Goal: Task Accomplishment & Management: Manage account settings

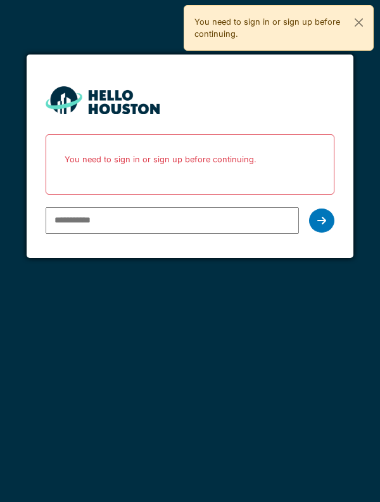
click at [171, 217] on input "email" at bounding box center [173, 220] width 254 height 27
type input "**********"
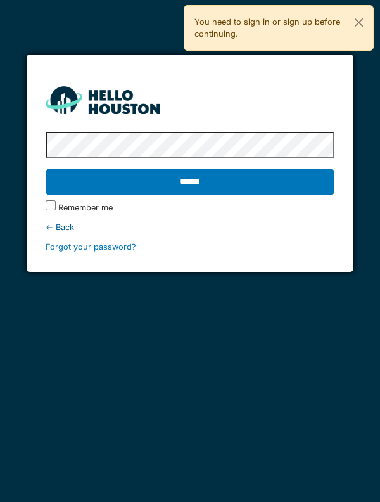
click at [276, 176] on input "******" at bounding box center [191, 182] width 290 height 27
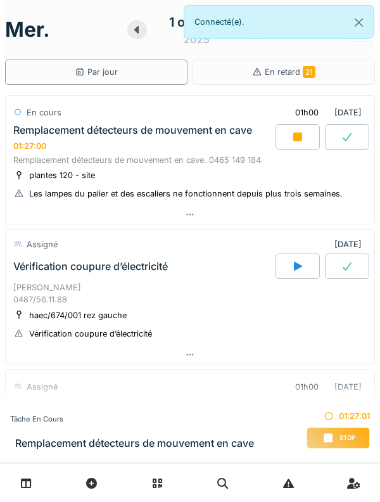
click at [290, 143] on div at bounding box center [298, 136] width 44 height 25
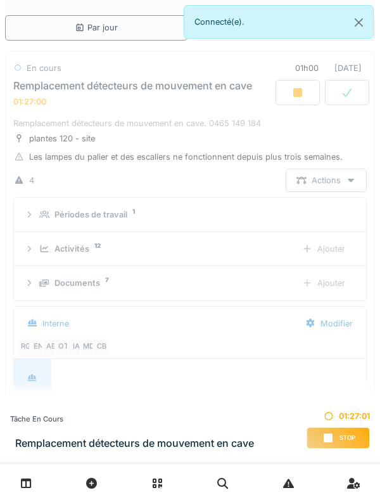
scroll to position [9, 0]
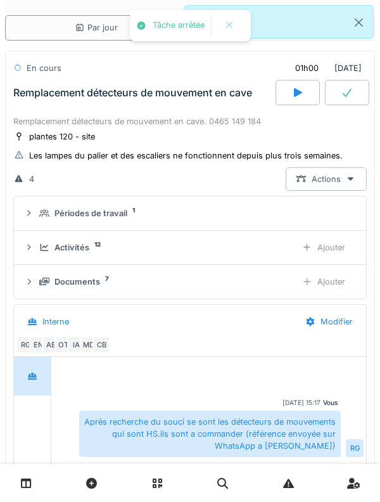
click at [39, 99] on div "Remplacement détecteurs de mouvement en cave" at bounding box center [143, 92] width 265 height 25
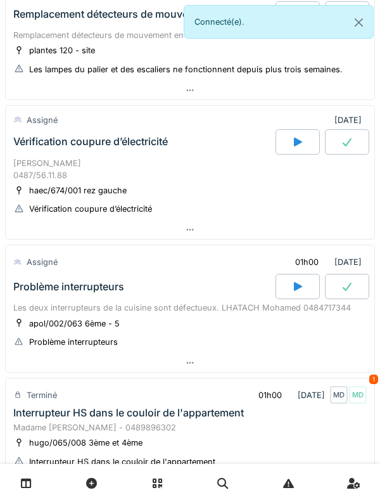
click at [39, 162] on div "Mr KASSAR 0487/56.11.88" at bounding box center [190, 169] width 354 height 24
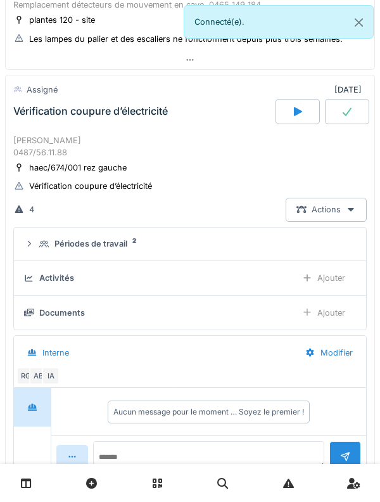
scroll to position [177, 0]
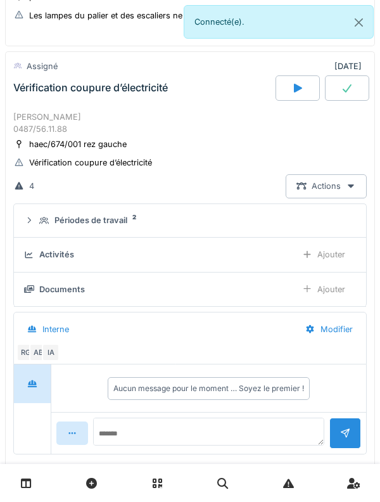
click at [30, 231] on summary "Périodes de travail 2" at bounding box center [190, 220] width 342 height 23
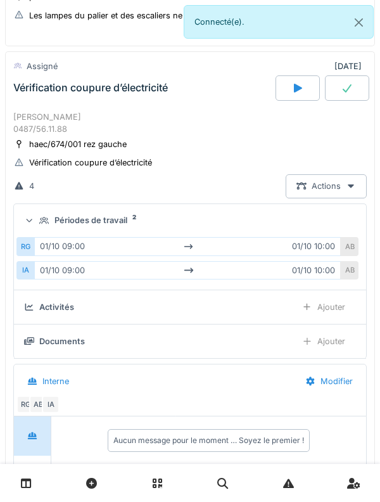
click at [34, 214] on div "Périodes de travail 2" at bounding box center [190, 220] width 332 height 12
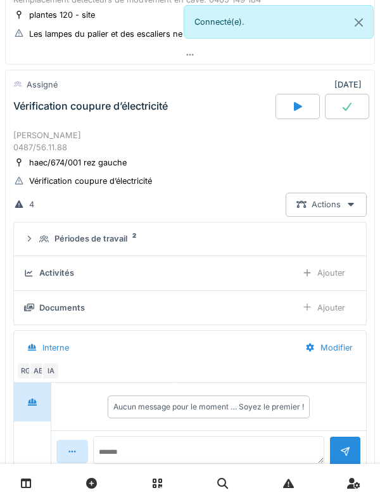
scroll to position [155, 0]
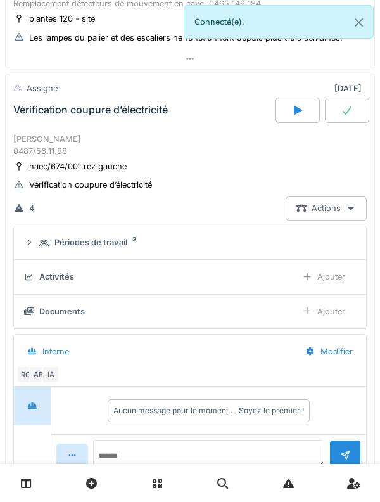
click at [45, 119] on div "Vérification coupure d’électricité" at bounding box center [143, 110] width 265 height 25
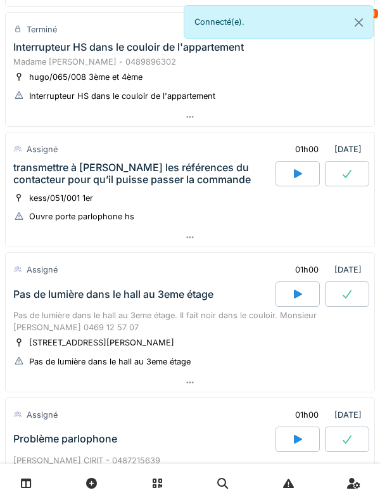
scroll to position [490, 0]
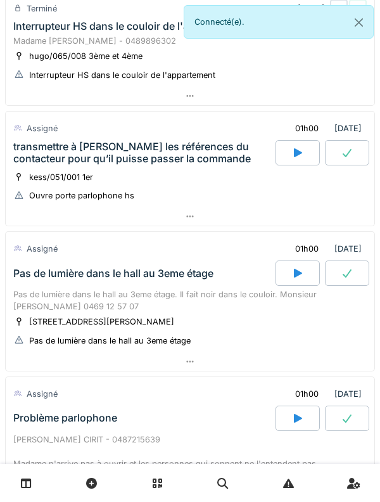
click at [37, 142] on div "transmettre à [PERSON_NAME] références du contacteur pour qu’il puisse passer l…" at bounding box center [143, 153] width 260 height 24
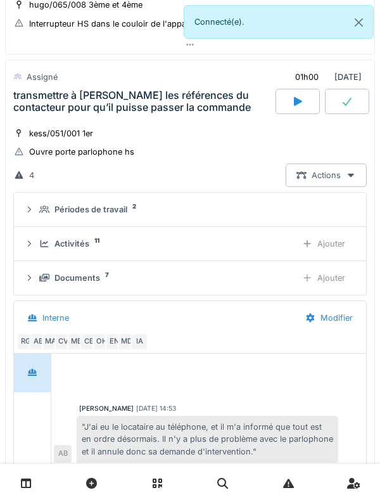
scroll to position [569, 0]
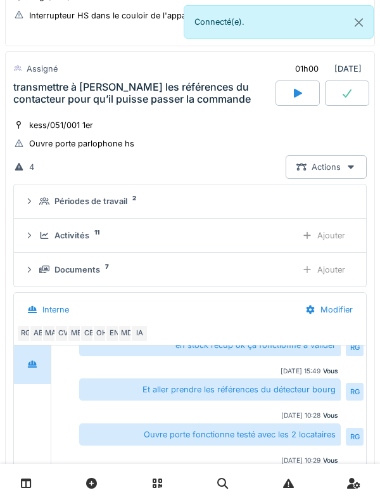
click at [29, 200] on icon at bounding box center [29, 201] width 10 height 8
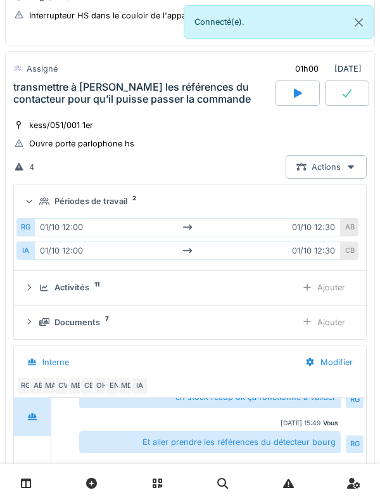
click at [37, 202] on div "Périodes de travail 2" at bounding box center [190, 201] width 332 height 12
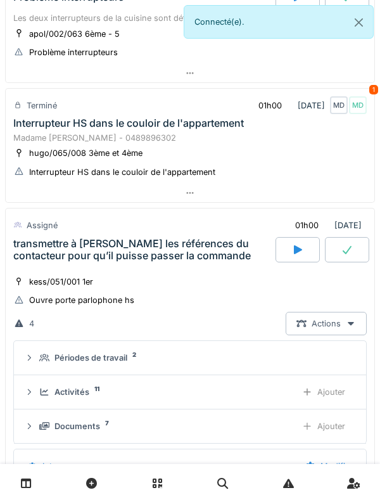
scroll to position [408, 0]
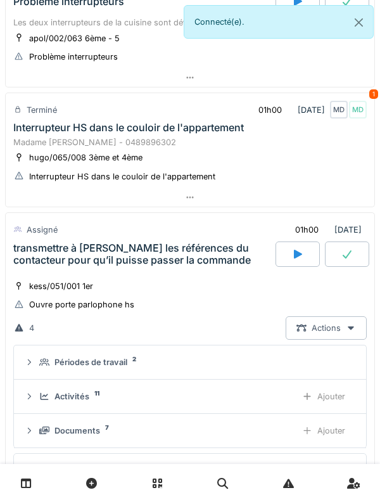
click at [25, 238] on div "Assigné" at bounding box center [35, 230] width 45 height 18
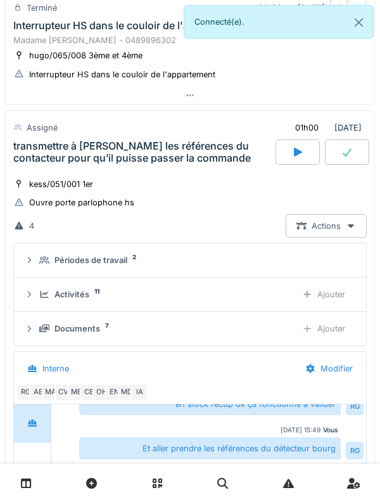
click at [48, 156] on div "transmettre à [PERSON_NAME] références du contacteur pour qu’il puisse passer l…" at bounding box center [143, 152] width 260 height 24
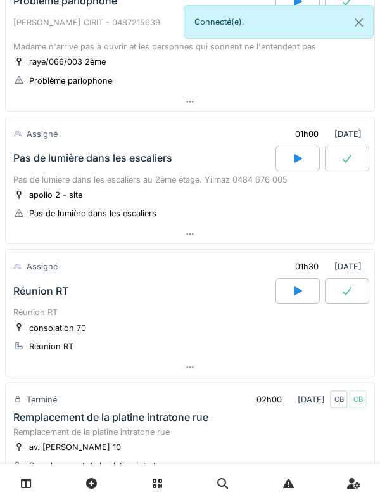
scroll to position [926, 0]
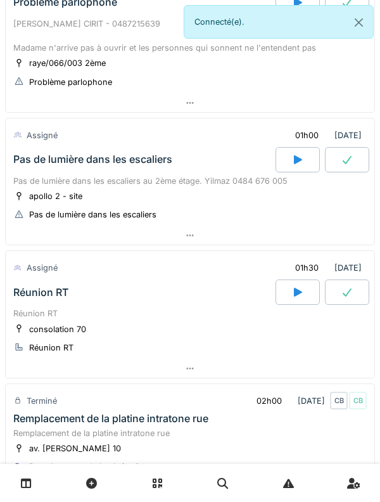
click at [41, 169] on div "Pas de lumière dans les escaliers" at bounding box center [143, 159] width 265 height 25
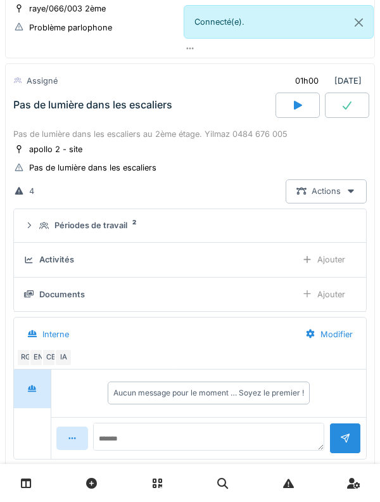
scroll to position [993, 0]
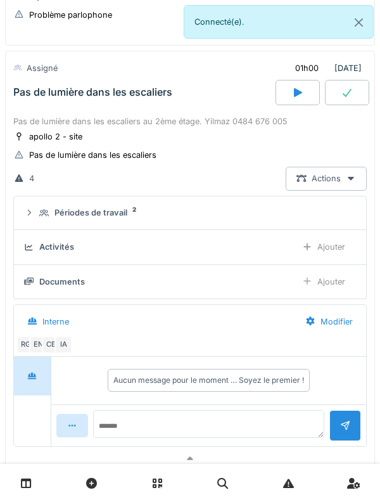
click at [33, 210] on icon at bounding box center [29, 213] width 10 height 8
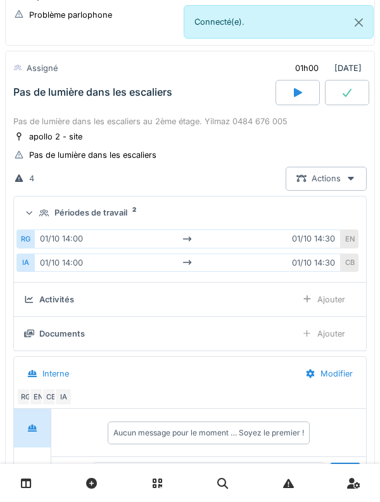
click at [35, 214] on div at bounding box center [29, 213] width 12 height 10
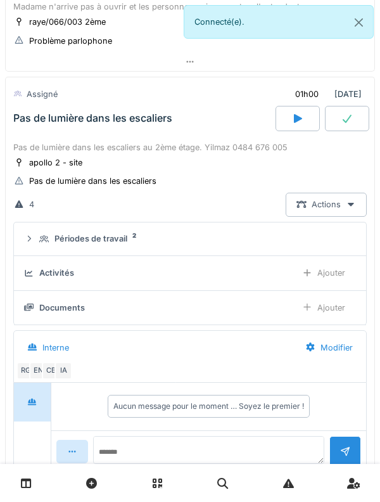
scroll to position [958, 0]
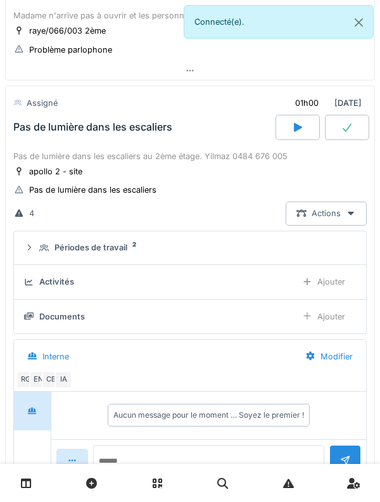
click at [28, 131] on div "Pas de lumière dans les escaliers" at bounding box center [92, 127] width 159 height 12
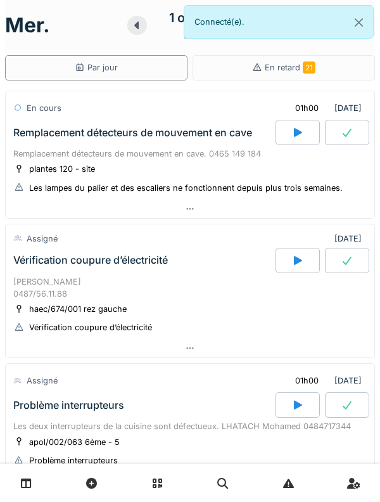
scroll to position [0, 0]
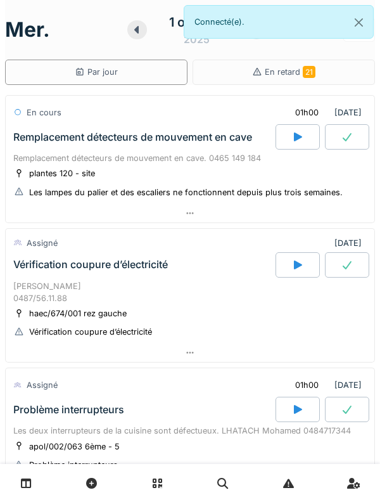
click at [44, 146] on div "Remplacement détecteurs de mouvement en cave" at bounding box center [143, 136] width 265 height 25
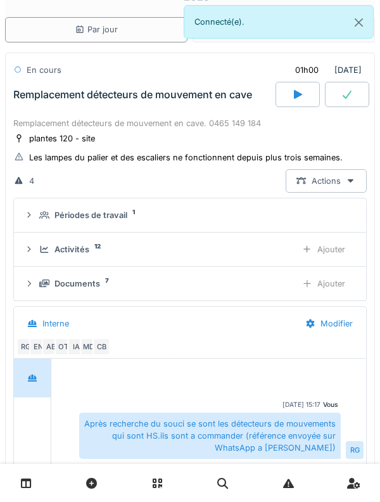
scroll to position [44, 0]
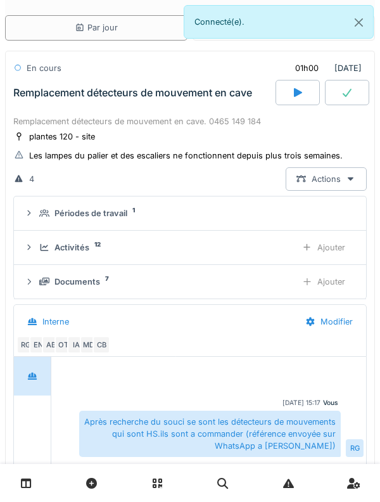
click at [38, 247] on div "Activités 12 Ajouter" at bounding box center [190, 247] width 332 height 23
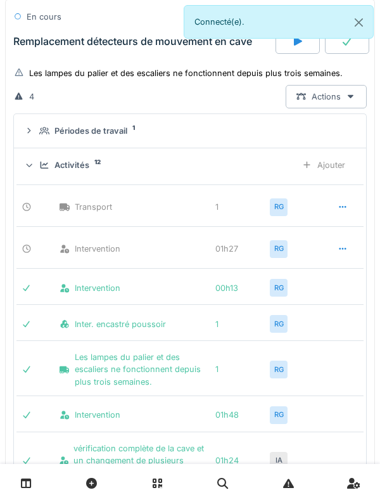
scroll to position [128, 0]
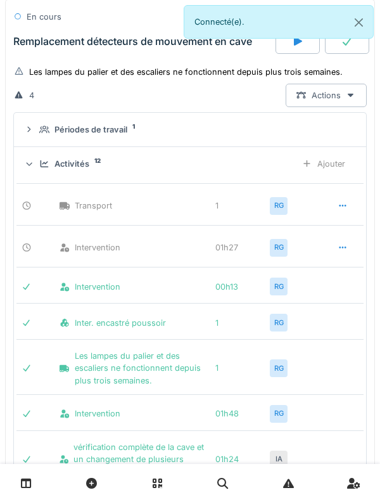
click at [329, 163] on div "Ajouter" at bounding box center [324, 163] width 65 height 23
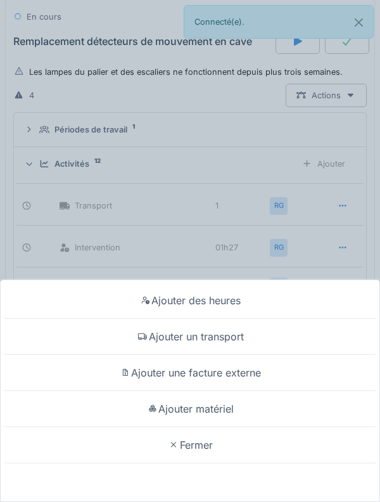
click at [257, 406] on div "Ajouter matériel" at bounding box center [190, 409] width 374 height 36
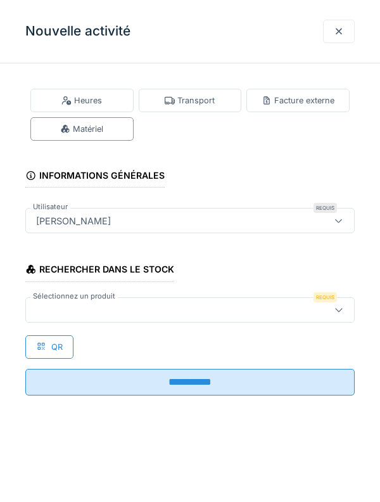
click at [182, 321] on div at bounding box center [190, 309] width 330 height 25
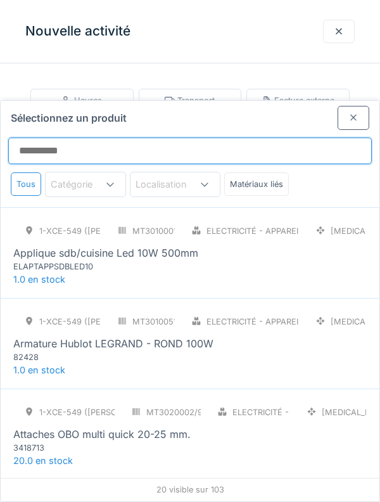
click at [208, 138] on input "Sélectionnez un produit" at bounding box center [190, 151] width 364 height 27
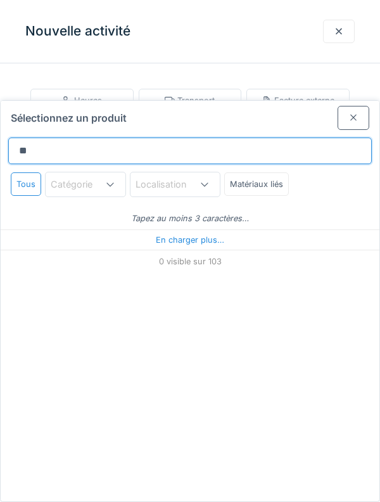
type input "***"
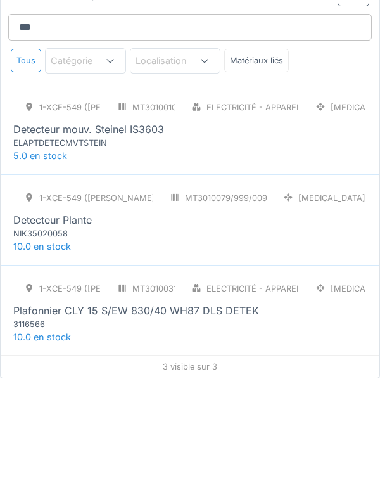
click at [288, 311] on div "1-XCE-549 (ROBERT) MT3010079/999/009 PCE Detecteur Plante NIK35020058" at bounding box center [190, 336] width 354 height 53
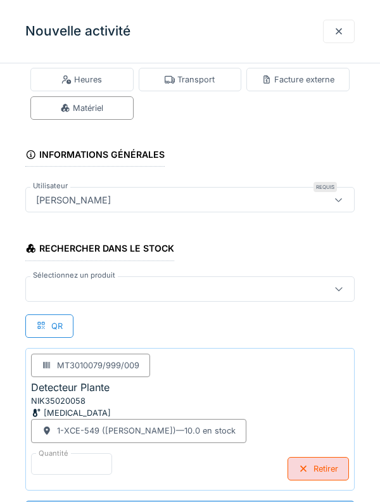
scroll to position [0, 0]
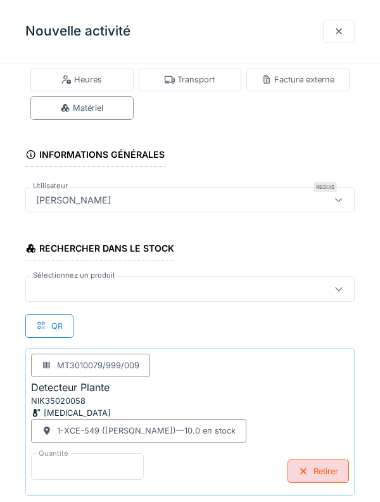
click at [68, 460] on input "*" at bounding box center [87, 466] width 113 height 27
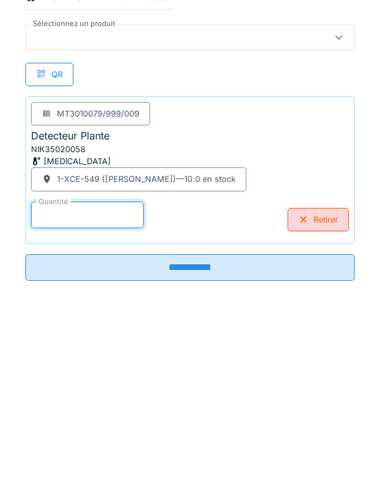
scroll to position [86, 0]
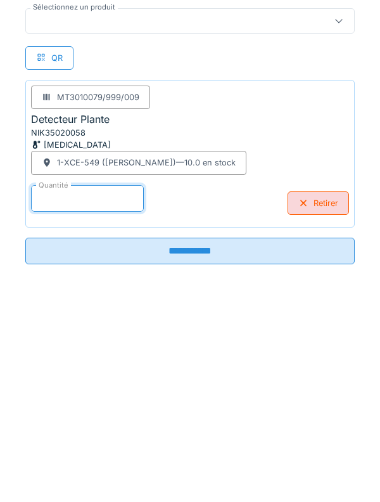
type input "*"
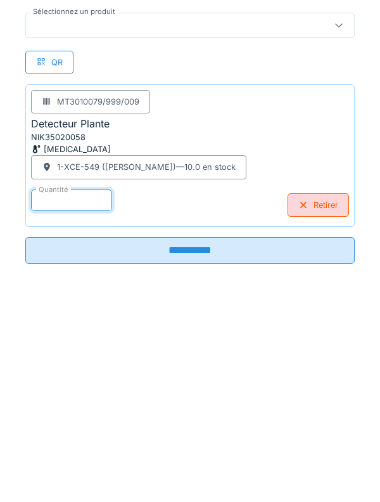
click at [328, 461] on input "**********" at bounding box center [190, 453] width 330 height 27
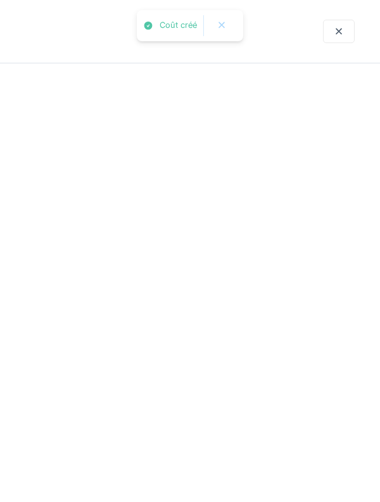
scroll to position [0, 0]
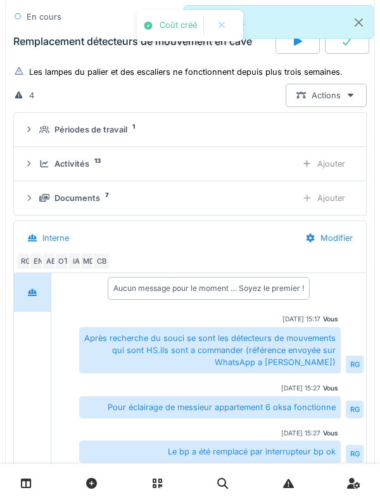
click at [37, 174] on div "Activités 13 Ajouter" at bounding box center [190, 163] width 332 height 23
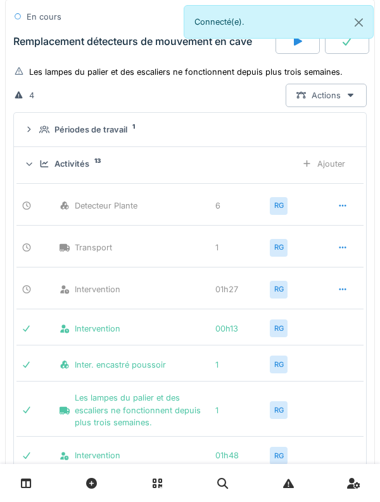
click at [39, 171] on div "Activités 13 Ajouter" at bounding box center [190, 163] width 332 height 23
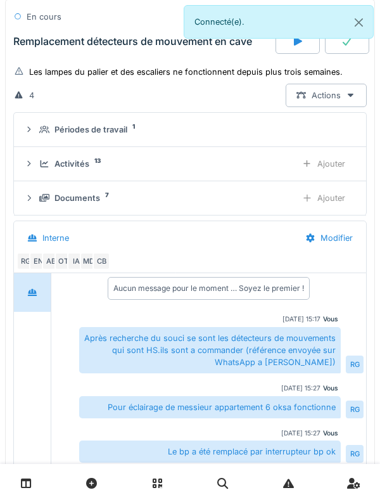
click at [40, 202] on icon at bounding box center [44, 198] width 10 height 8
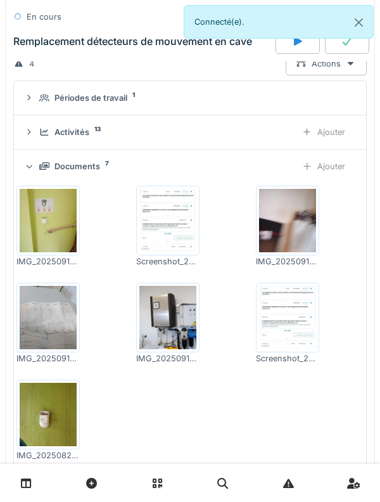
scroll to position [161, 0]
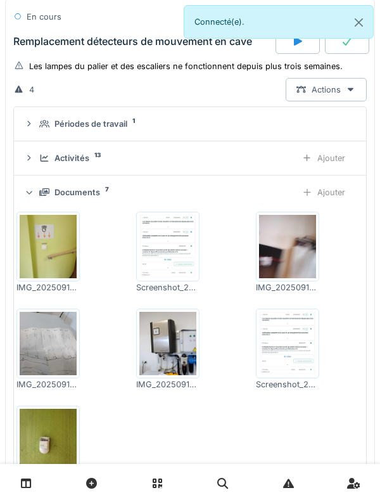
click at [38, 192] on div "Documents 7 Ajouter" at bounding box center [190, 192] width 332 height 23
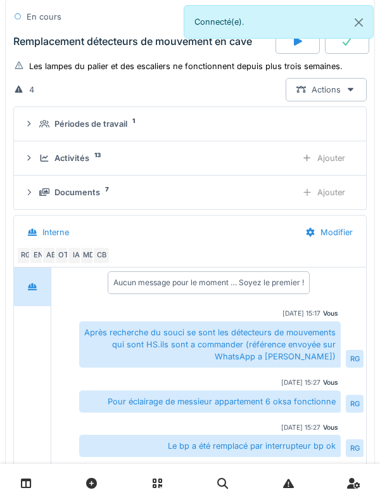
scroll to position [123, 0]
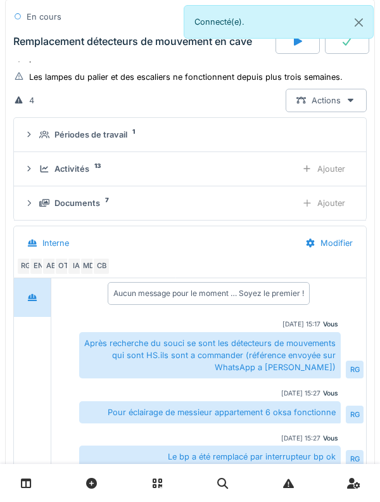
click at [42, 129] on div "Périodes de travail 1" at bounding box center [195, 135] width 312 height 12
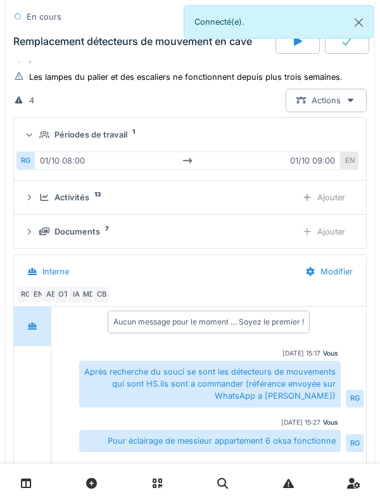
click at [42, 140] on div "Périodes de travail 1" at bounding box center [195, 135] width 312 height 12
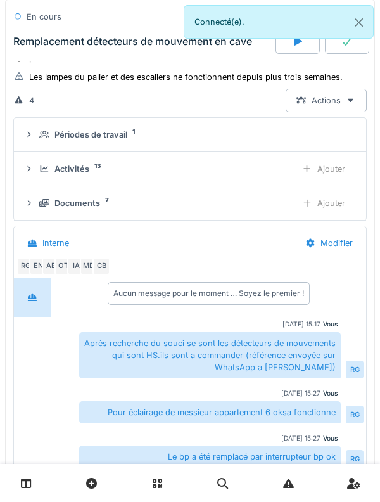
click at [34, 135] on div "Périodes de travail 1" at bounding box center [190, 135] width 332 height 12
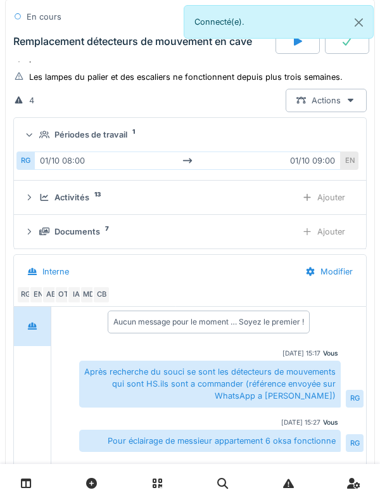
click at [37, 131] on div "Périodes de travail 1" at bounding box center [190, 135] width 332 height 12
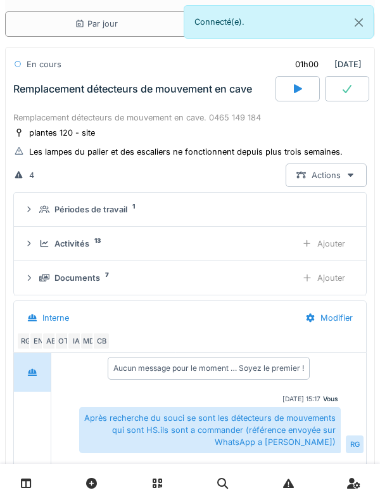
scroll to position [34, 0]
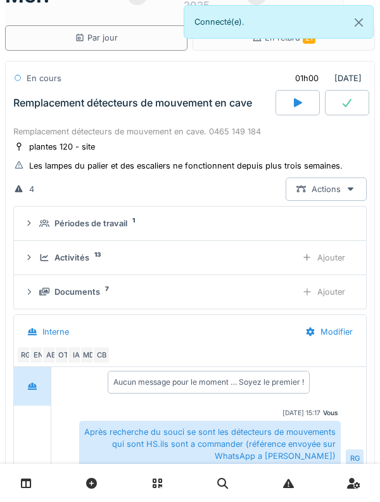
click at [38, 142] on div "plantes 120 - site" at bounding box center [62, 147] width 66 height 12
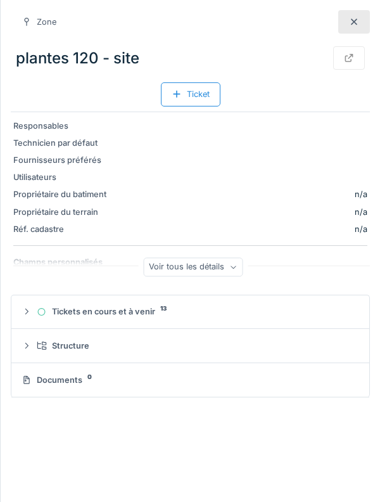
click at [348, 27] on div at bounding box center [355, 21] width 32 height 23
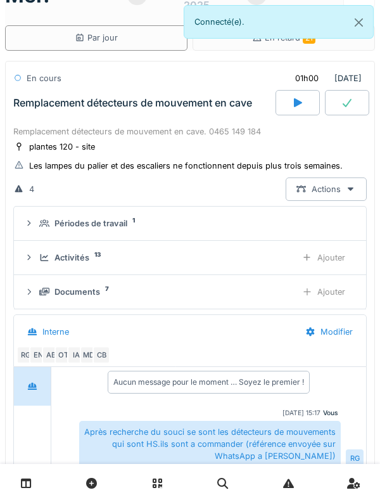
click at [47, 113] on div "Remplacement détecteurs de mouvement en cave" at bounding box center [143, 102] width 265 height 25
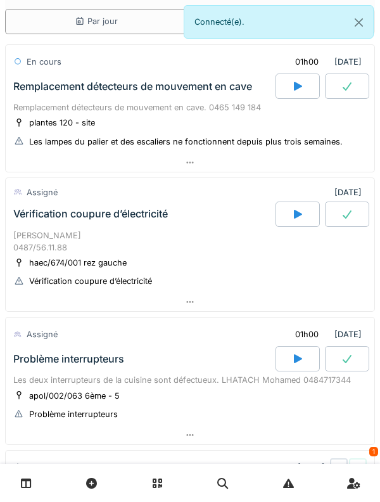
scroll to position [49, 0]
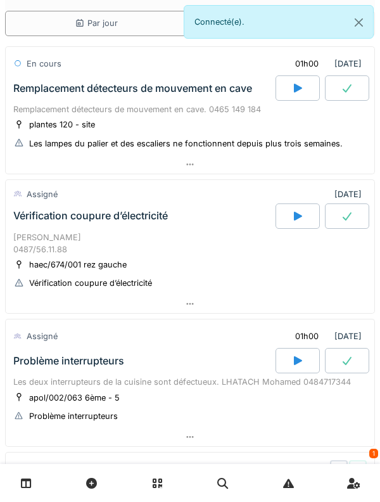
click at [44, 93] on div "Remplacement détecteurs de mouvement en cave" at bounding box center [132, 88] width 239 height 12
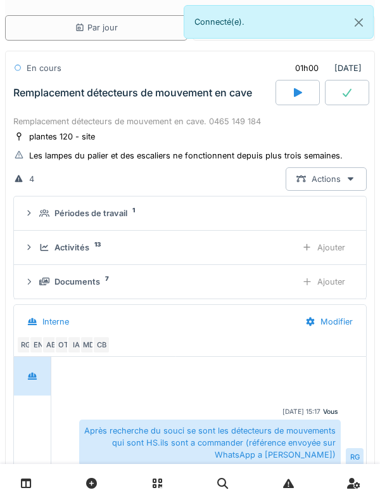
scroll to position [9, 0]
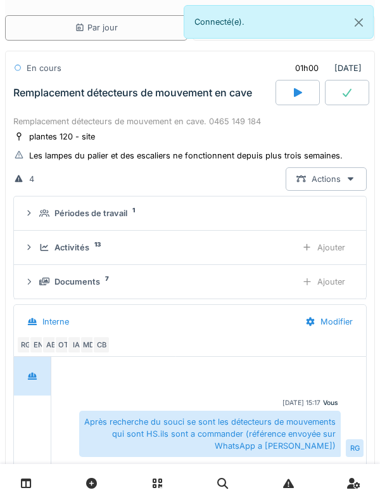
click at [39, 250] on icon at bounding box center [44, 247] width 10 height 8
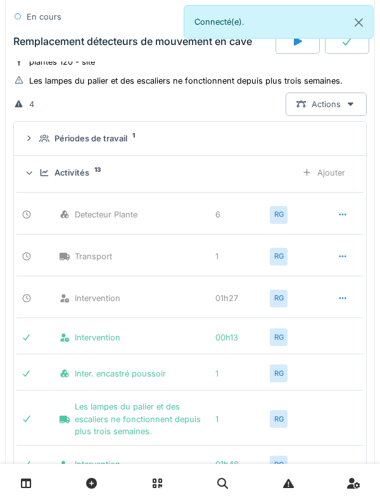
scroll to position [122, 0]
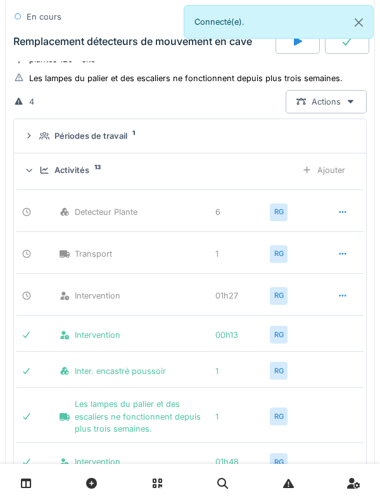
click at [49, 178] on div "Activités 13 Ajouter" at bounding box center [190, 169] width 332 height 23
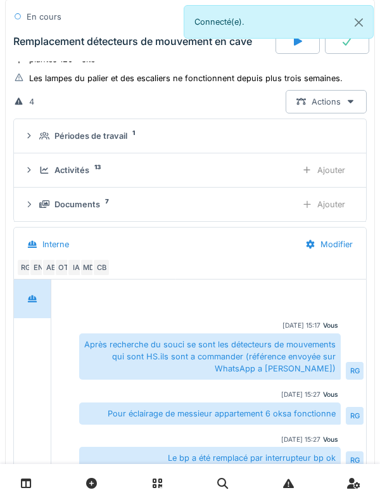
click at [44, 215] on div "Documents 7 Ajouter" at bounding box center [190, 204] width 332 height 23
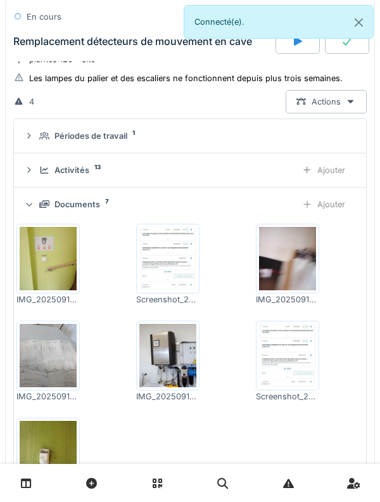
click at [323, 215] on div "Ajouter" at bounding box center [324, 204] width 65 height 23
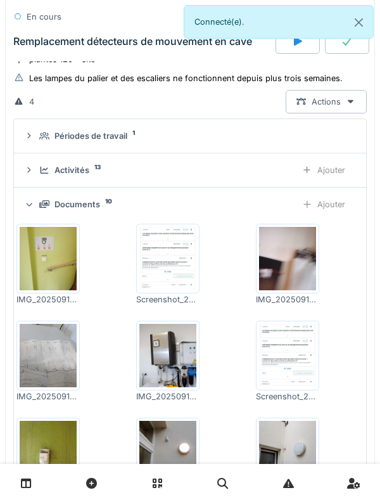
click at [41, 212] on div "Documents 10 Ajouter" at bounding box center [190, 204] width 332 height 23
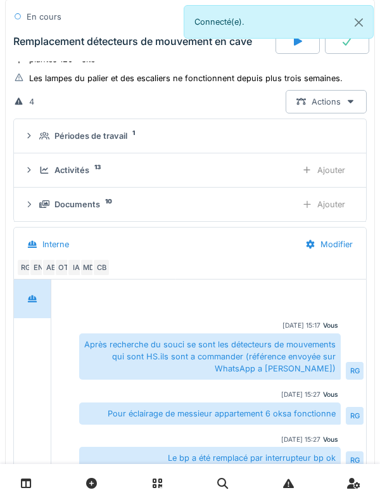
click at [41, 211] on div "Documents 10 Ajouter" at bounding box center [190, 204] width 332 height 23
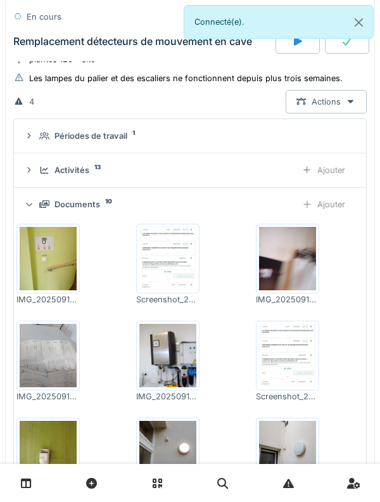
click at [45, 177] on div "Activités 13 Ajouter" at bounding box center [190, 169] width 332 height 23
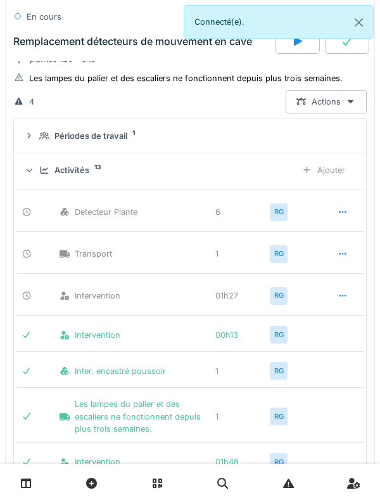
click at [334, 168] on div "Ajouter" at bounding box center [324, 169] width 65 height 23
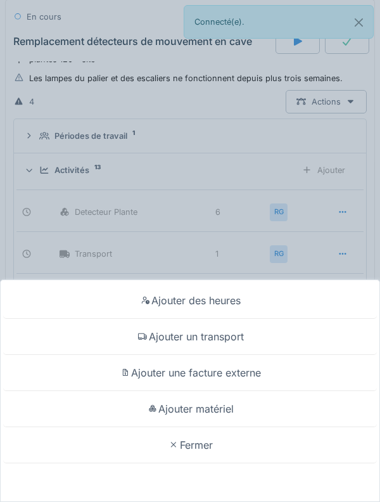
click at [41, 172] on div "Ajouter des heures Ajouter un transport Ajouter une facture externe Ajouter mat…" at bounding box center [190, 251] width 380 height 502
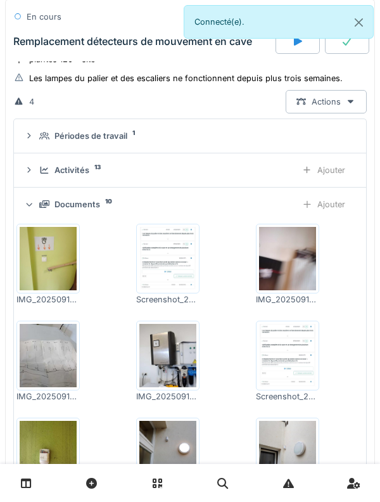
click at [46, 211] on div "Documents 10 Ajouter" at bounding box center [190, 204] width 332 height 23
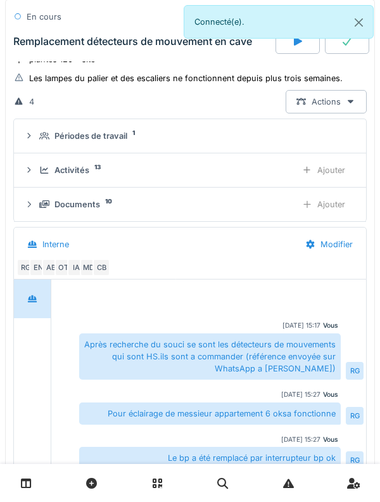
click at [44, 205] on icon at bounding box center [44, 204] width 10 height 8
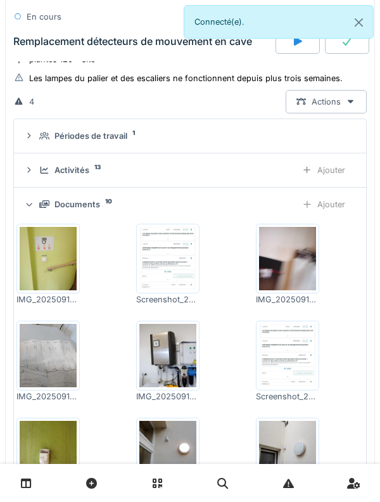
click at [43, 167] on icon at bounding box center [44, 170] width 10 height 8
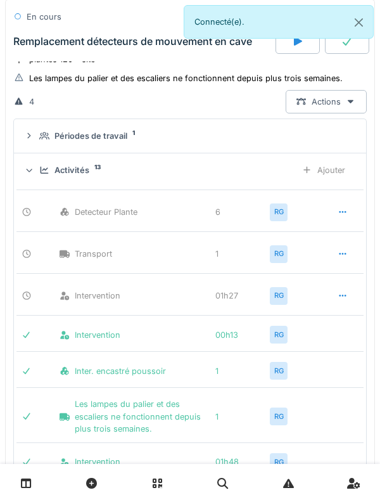
click at [44, 172] on icon at bounding box center [45, 170] width 8 height 7
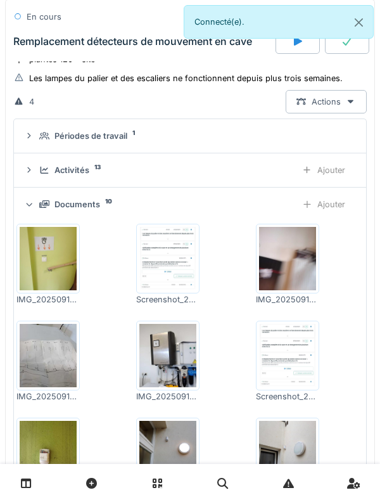
click at [339, 211] on div "Ajouter" at bounding box center [324, 204] width 65 height 23
click at [324, 204] on div "Ajouter" at bounding box center [324, 204] width 65 height 23
click at [328, 198] on div "Ajouter" at bounding box center [324, 204] width 65 height 23
click at [323, 206] on div "Ajouter" at bounding box center [324, 204] width 65 height 23
click at [42, 210] on div "Documents 22 Ajouter" at bounding box center [190, 204] width 332 height 23
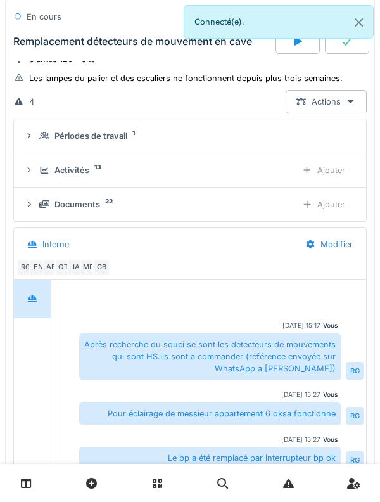
click at [42, 206] on icon at bounding box center [44, 204] width 10 height 8
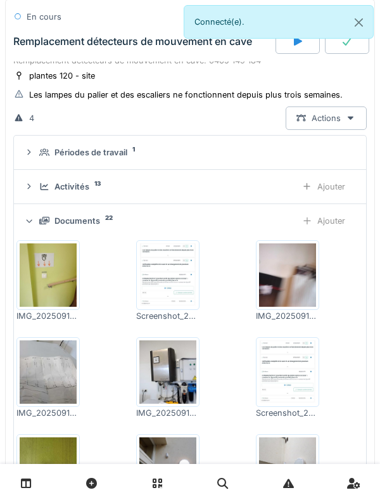
scroll to position [101, 0]
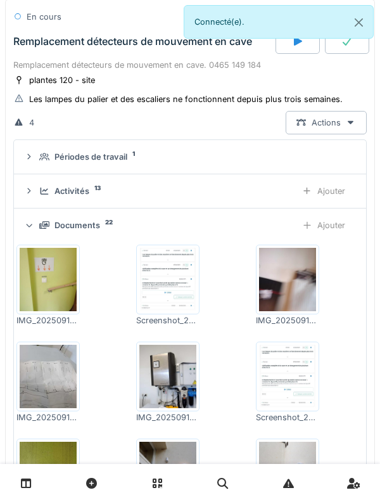
click at [45, 224] on icon at bounding box center [44, 225] width 10 height 8
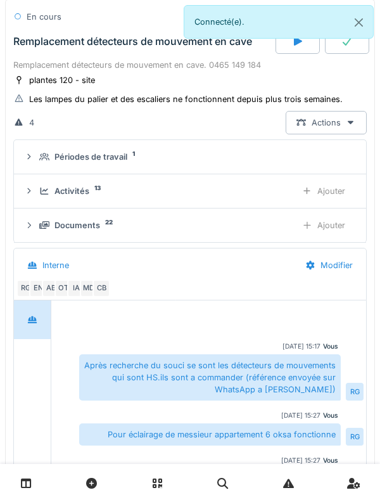
click at [42, 188] on icon at bounding box center [44, 191] width 10 height 8
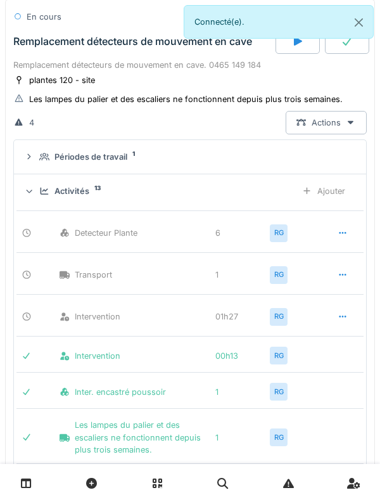
click at [43, 187] on icon at bounding box center [44, 191] width 10 height 8
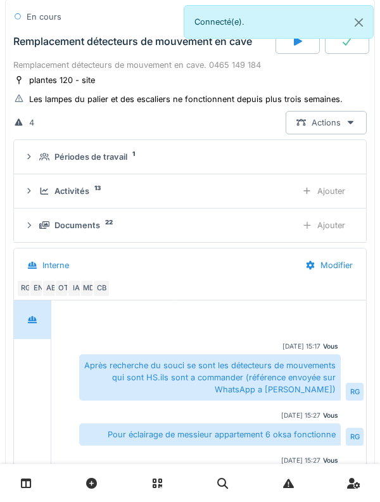
click at [41, 160] on icon at bounding box center [44, 157] width 10 height 8
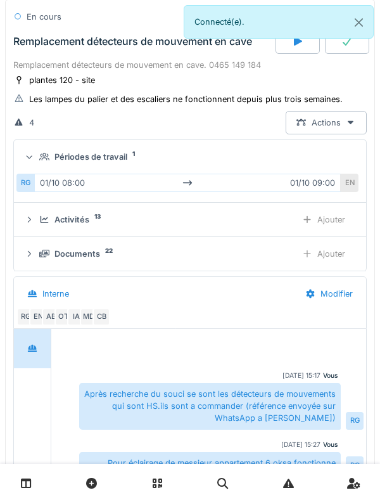
click at [38, 154] on div "Périodes de travail 1" at bounding box center [190, 157] width 332 height 12
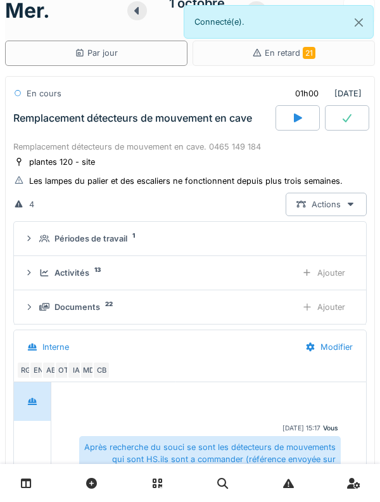
scroll to position [16, 0]
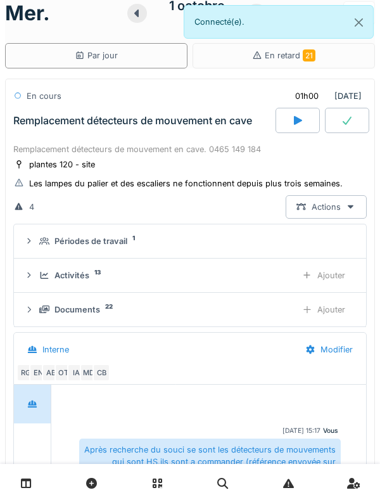
click at [39, 130] on div "Remplacement détecteurs de mouvement en cave" at bounding box center [143, 120] width 265 height 25
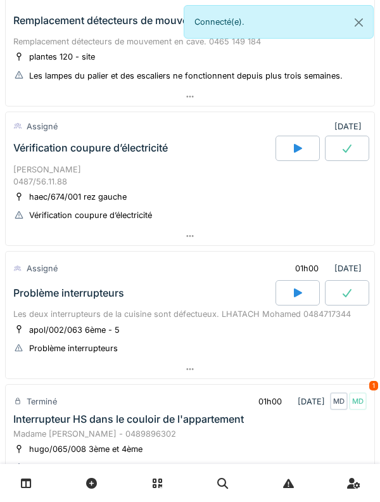
scroll to position [129, 0]
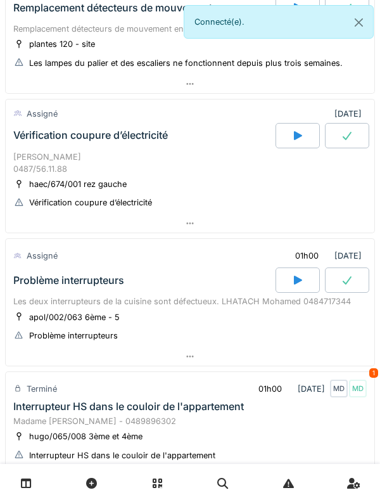
click at [63, 289] on div "Problème interrupteurs" at bounding box center [143, 280] width 265 height 25
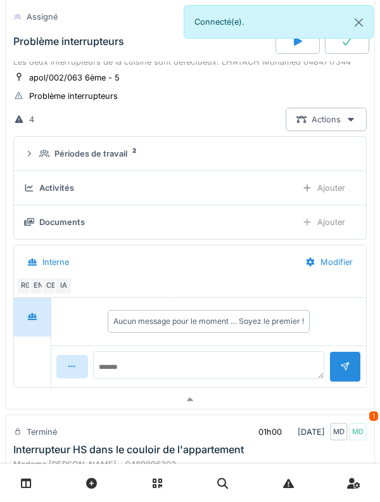
scroll to position [378, 0]
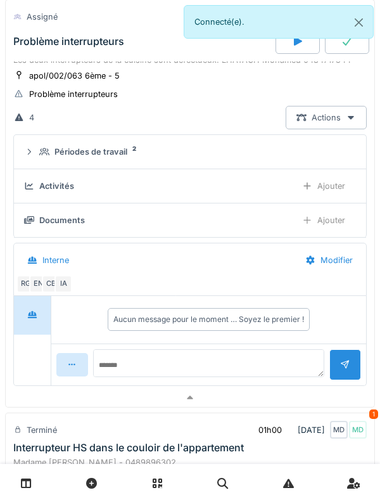
click at [36, 160] on summary "Périodes de travail 2" at bounding box center [190, 151] width 342 height 23
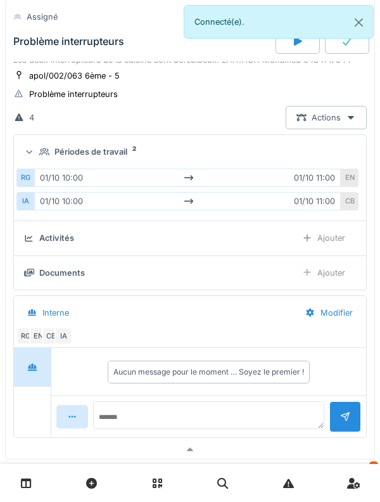
click at [38, 145] on summary "Périodes de travail 2" at bounding box center [190, 151] width 342 height 23
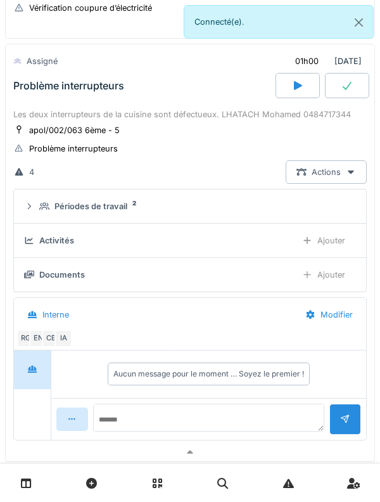
scroll to position [303, 0]
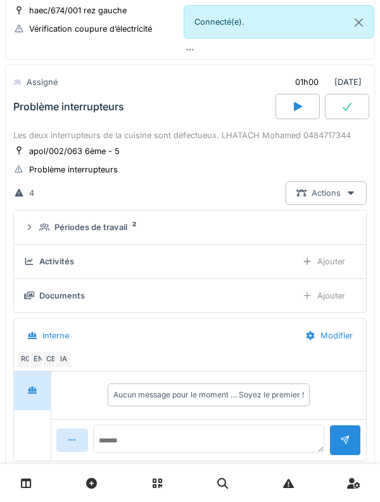
click at [44, 117] on div "Problème interrupteurs" at bounding box center [143, 106] width 265 height 25
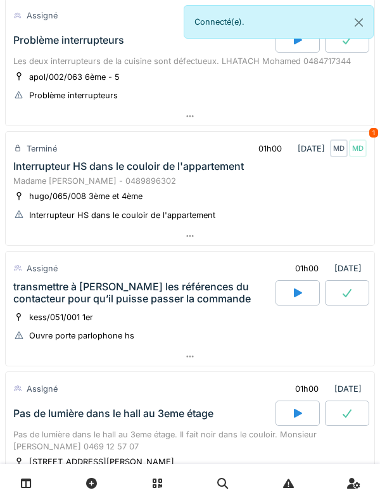
click at [49, 178] on div "Madame [PERSON_NAME] - 0489896302" at bounding box center [190, 181] width 354 height 12
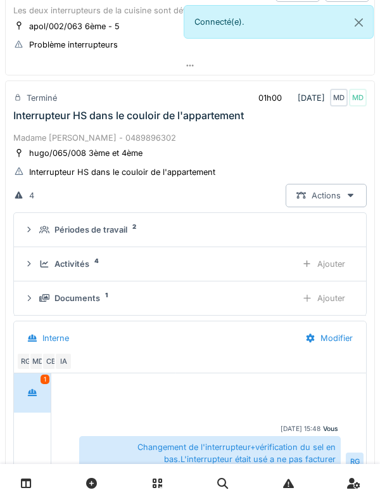
scroll to position [450, 0]
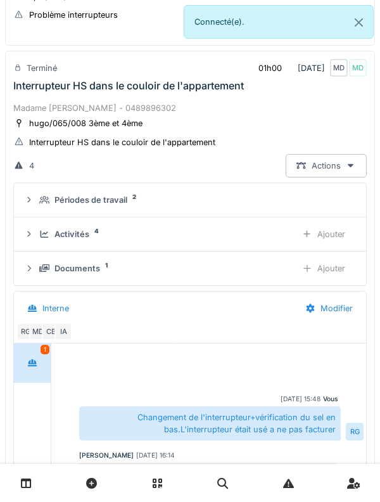
click at [39, 241] on div "Activités 4 Ajouter" at bounding box center [190, 234] width 332 height 23
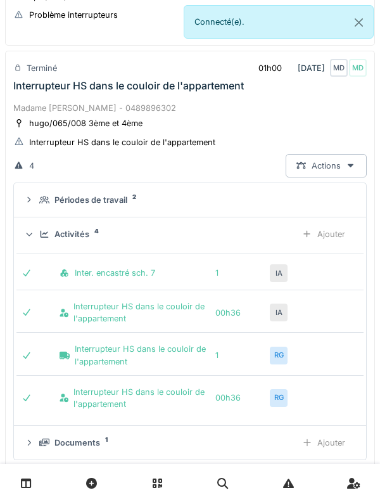
click at [42, 203] on icon at bounding box center [44, 200] width 10 height 8
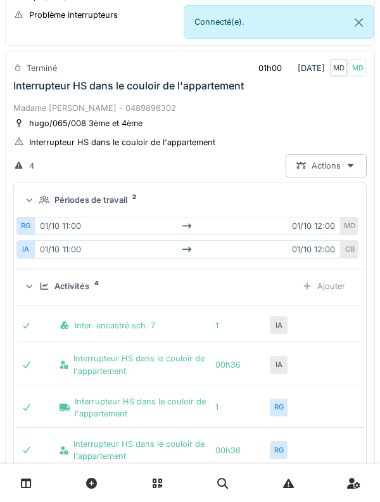
click at [41, 199] on icon at bounding box center [44, 200] width 10 height 8
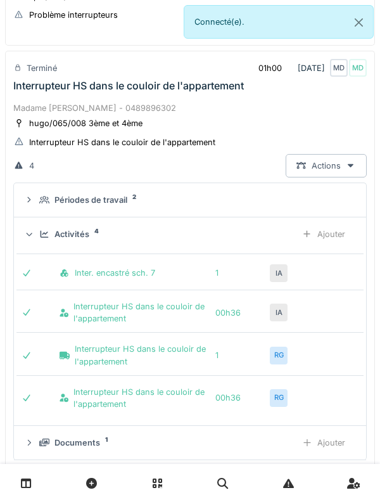
click at [38, 229] on div "Activités 4 Ajouter" at bounding box center [190, 234] width 332 height 23
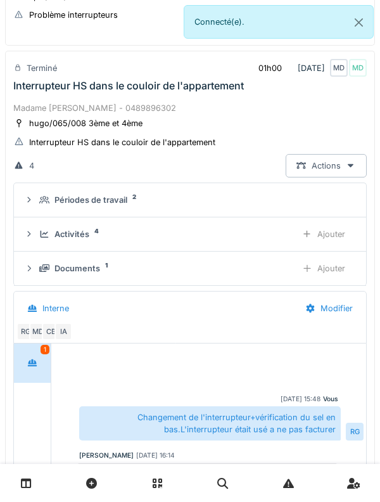
click at [37, 104] on div "Madame [PERSON_NAME] - 0489896302" at bounding box center [190, 108] width 354 height 12
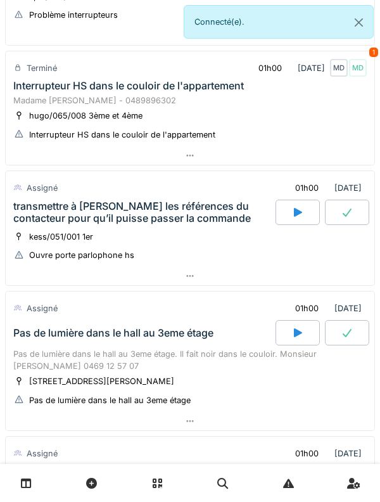
click at [36, 87] on div "Interrupteur HS dans le couloir de l'appartement" at bounding box center [128, 86] width 231 height 12
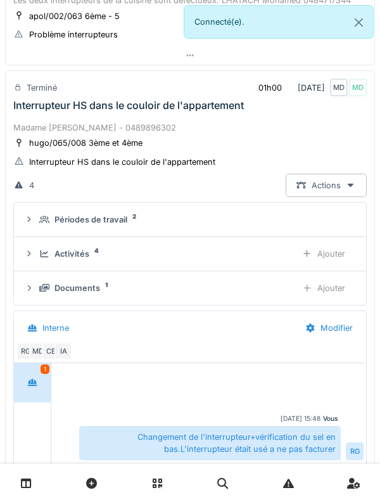
scroll to position [429, 0]
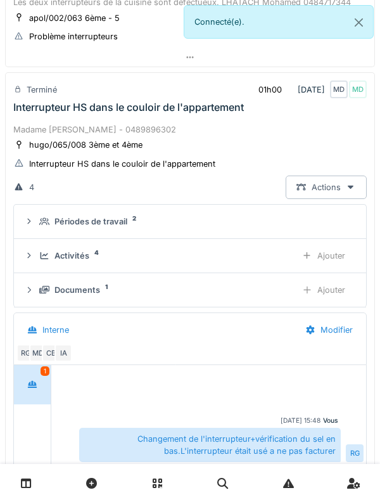
click at [42, 111] on div "Interrupteur HS dans le couloir de l'appartement" at bounding box center [128, 107] width 231 height 12
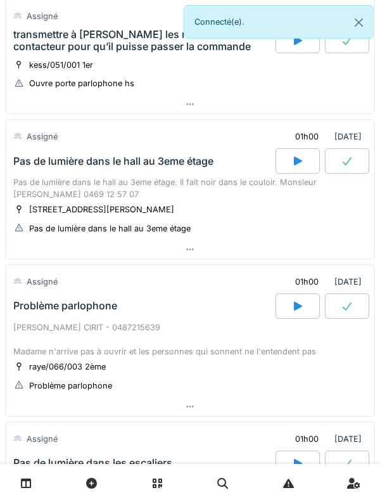
scroll to position [623, 0]
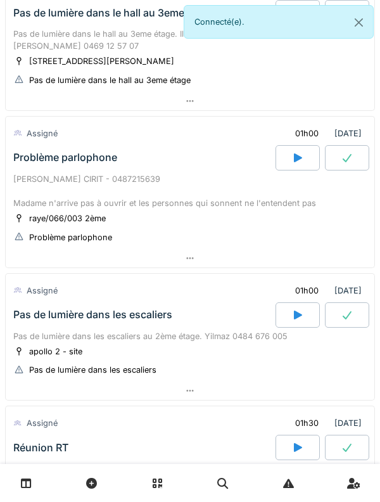
click at [39, 190] on div "[PERSON_NAME] - 0487215639 Madame n'arrive pas à ouvrir et les personnes qui so…" at bounding box center [190, 191] width 354 height 37
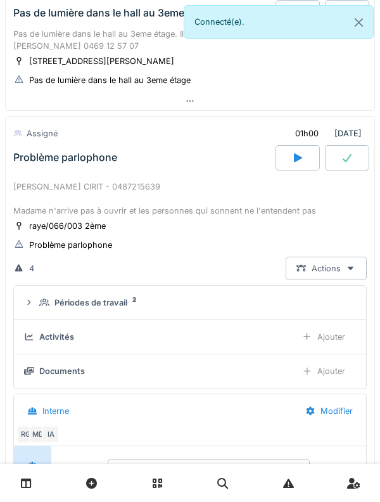
scroll to position [836, 0]
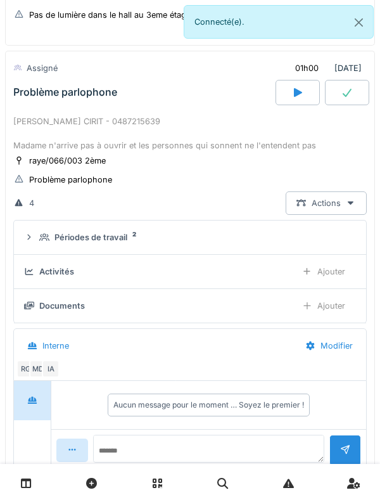
click at [43, 240] on icon at bounding box center [44, 237] width 10 height 8
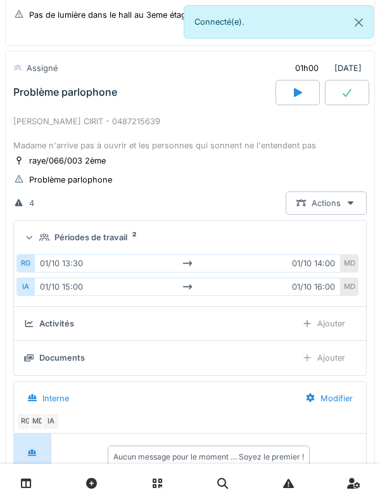
click at [41, 234] on icon at bounding box center [44, 237] width 10 height 8
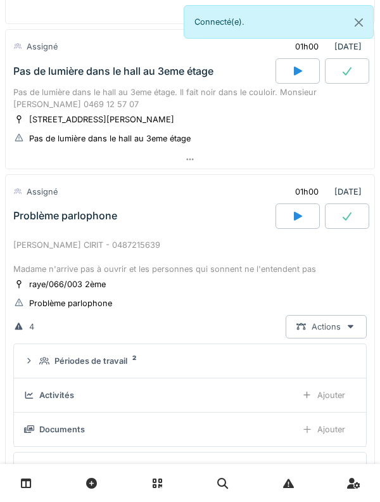
scroll to position [711, 0]
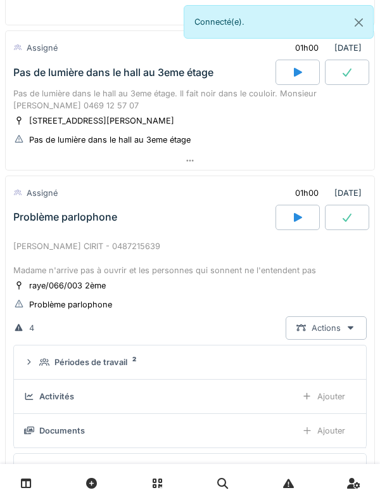
click at [41, 249] on div "[PERSON_NAME] - 0487215639 Madame n'arrive pas à ouvrir et les personnes qui so…" at bounding box center [190, 258] width 354 height 37
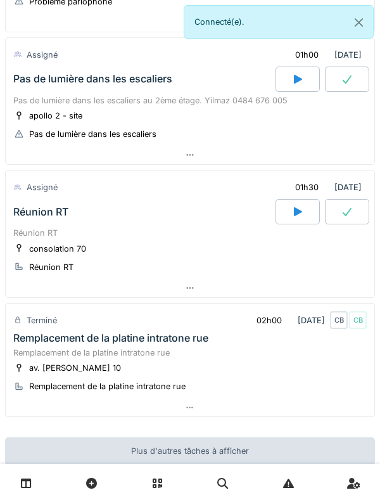
scroll to position [981, 0]
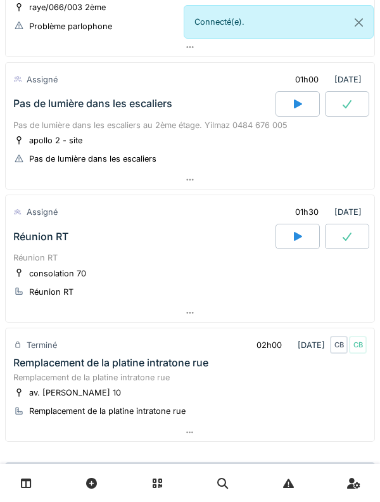
click at [37, 110] on div "Pas de lumière dans les escaliers" at bounding box center [92, 104] width 159 height 12
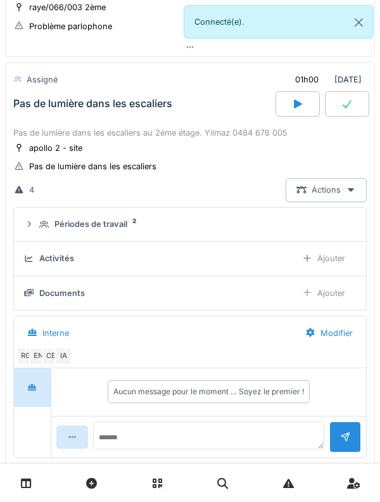
scroll to position [993, 0]
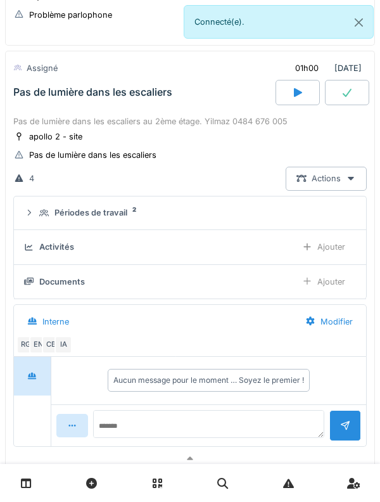
click at [42, 219] on div "Périodes de travail 2" at bounding box center [195, 213] width 312 height 12
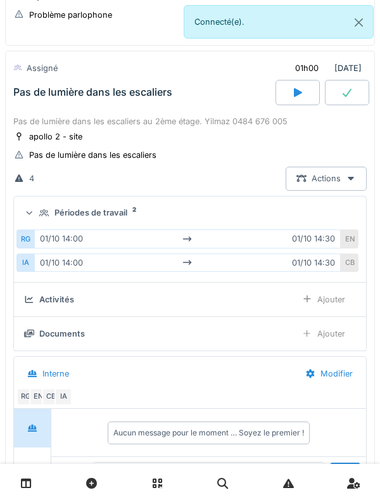
click at [36, 219] on div "Périodes de travail 2" at bounding box center [190, 213] width 332 height 12
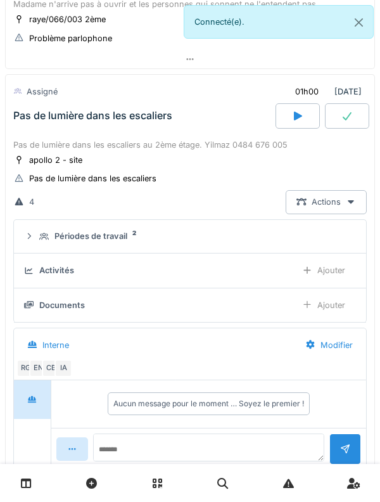
scroll to position [965, 0]
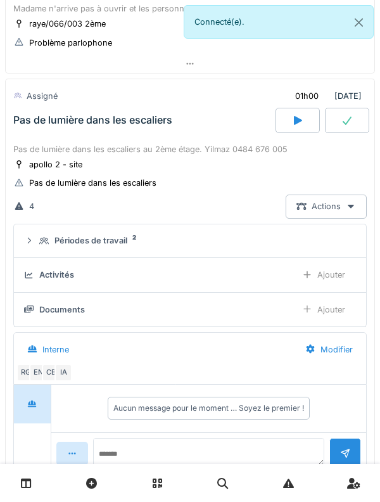
click at [48, 131] on div "Pas de lumière dans les escaliers" at bounding box center [143, 120] width 265 height 25
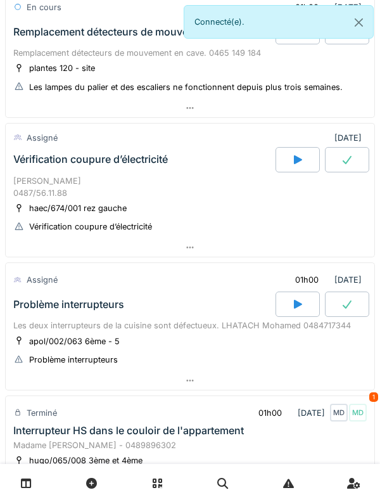
scroll to position [104, 0]
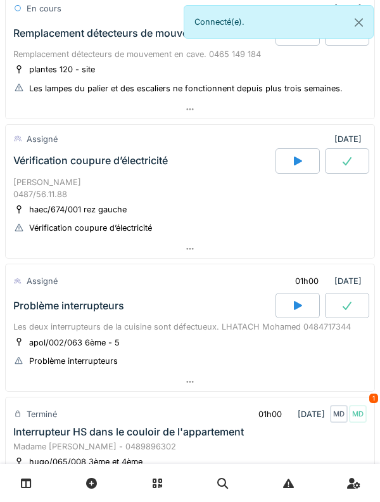
click at [45, 169] on div "Vérification coupure d’électricité" at bounding box center [143, 160] width 265 height 25
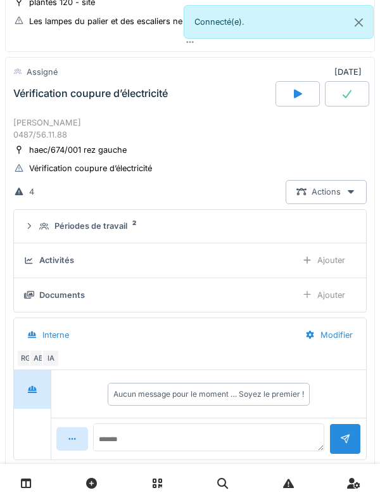
scroll to position [177, 0]
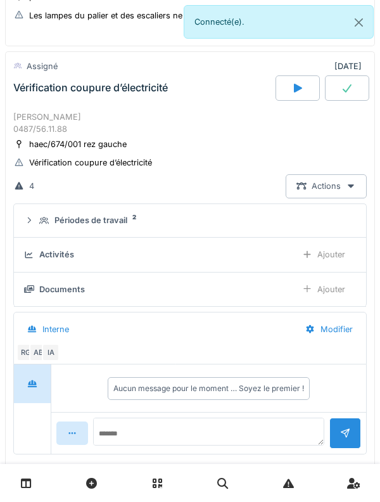
click at [290, 99] on div at bounding box center [298, 87] width 44 height 25
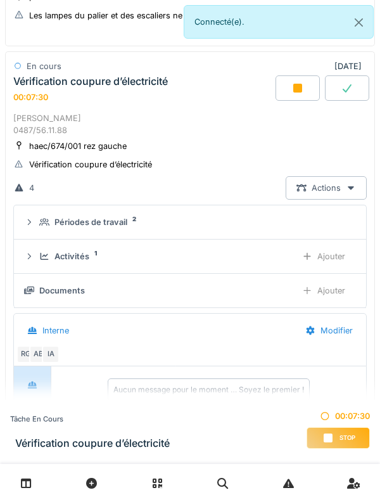
click at [51, 257] on div "Activités 1" at bounding box center [162, 256] width 247 height 12
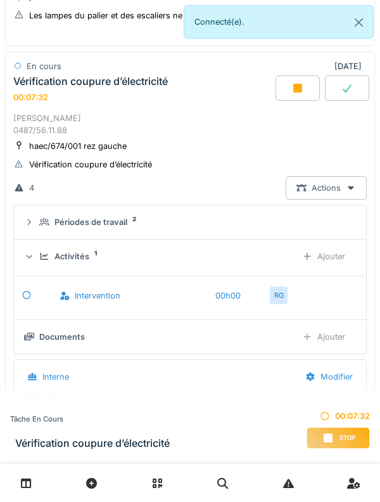
click at [340, 266] on div "Ajouter" at bounding box center [324, 256] width 65 height 23
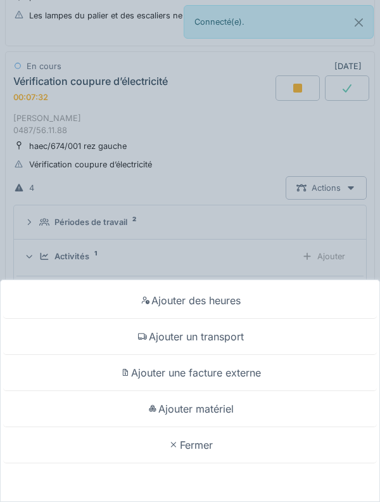
click at [339, 262] on div "Ajouter des heures Ajouter un transport Ajouter une facture externe Ajouter mat…" at bounding box center [190, 251] width 380 height 502
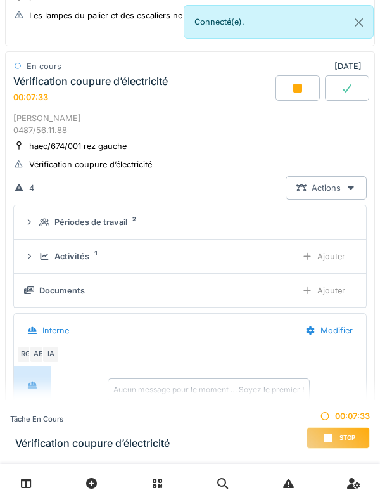
click at [337, 257] on div "Ajouter" at bounding box center [324, 256] width 65 height 23
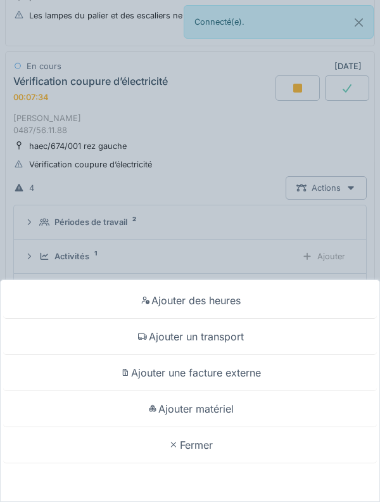
click at [143, 339] on icon at bounding box center [142, 336] width 9 height 6
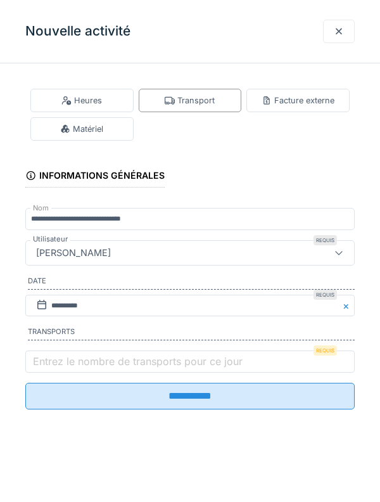
click at [78, 359] on label "Entrez le nombre de transports pour ce jour" at bounding box center [137, 361] width 215 height 15
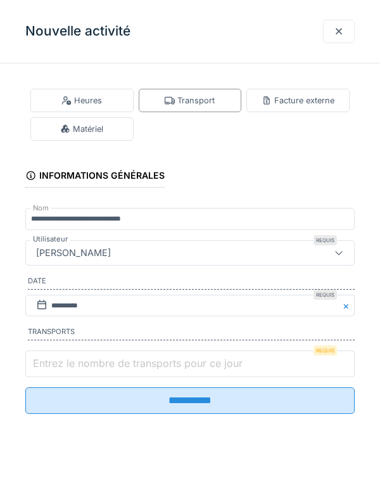
click at [78, 359] on input "Entrez le nombre de transports pour ce jour" at bounding box center [190, 364] width 330 height 27
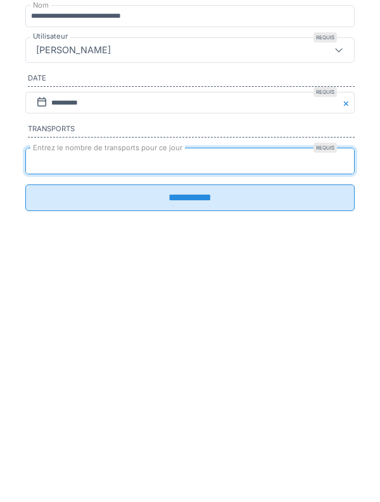
type input "*"
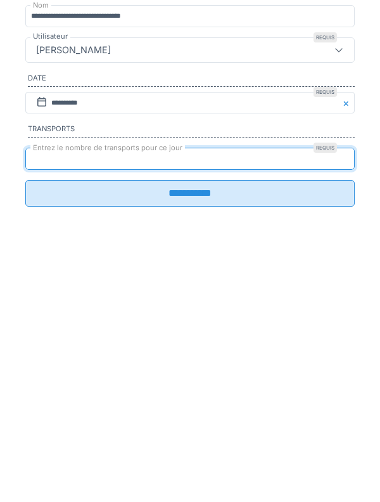
click at [337, 410] on input "**********" at bounding box center [190, 396] width 330 height 27
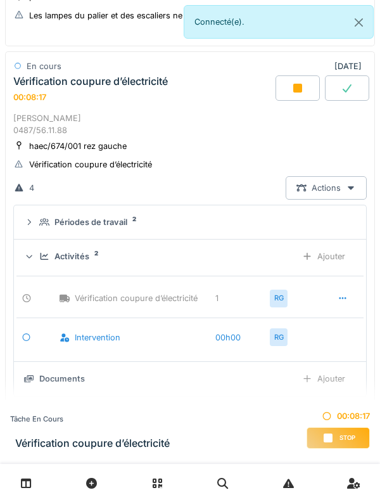
click at [49, 100] on div "Vérification coupure d’électricité 00:08:17" at bounding box center [143, 88] width 265 height 27
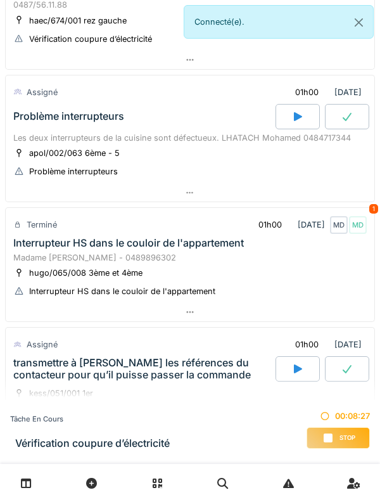
scroll to position [294, 0]
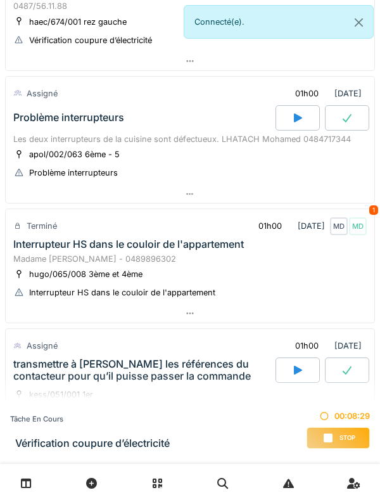
click at [39, 122] on div "Problème interrupteurs" at bounding box center [68, 118] width 111 height 12
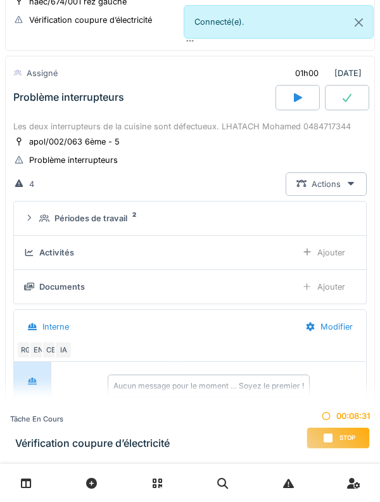
scroll to position [319, 0]
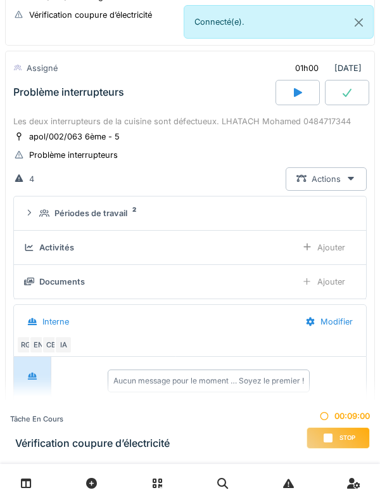
click at [42, 211] on icon at bounding box center [44, 213] width 10 height 8
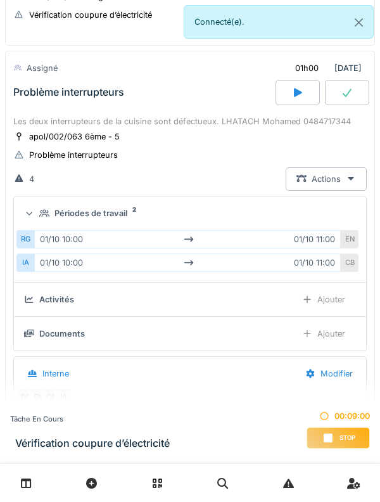
click at [41, 212] on icon at bounding box center [44, 213] width 10 height 8
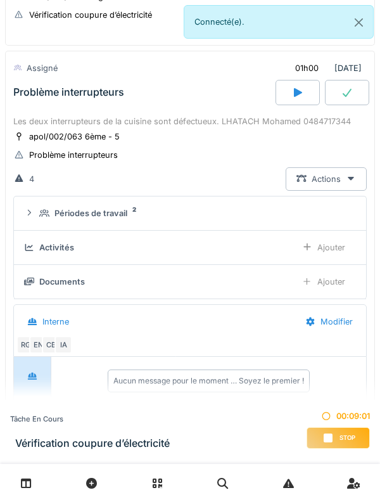
scroll to position [311, 0]
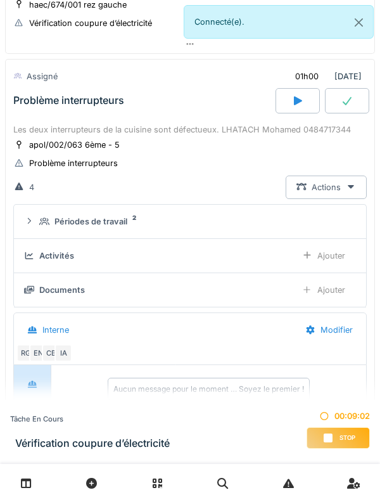
click at [37, 111] on div "Problème interrupteurs" at bounding box center [143, 100] width 265 height 25
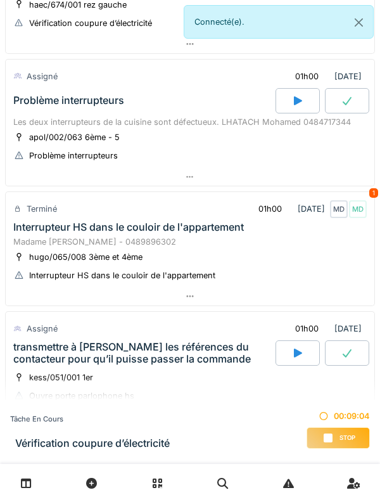
click at [344, 431] on div "Stop" at bounding box center [338, 438] width 63 height 22
click at [342, 429] on div "Stop" at bounding box center [338, 438] width 63 height 22
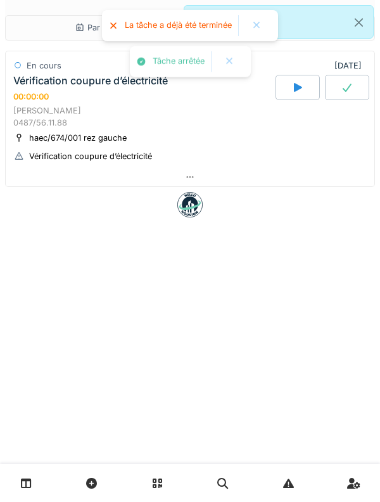
scroll to position [0, 0]
click at [236, 441] on div "Par jour En retard 21 En cours 01/10/2025 Vérification coupure d’électricité 00…" at bounding box center [190, 251] width 380 height 502
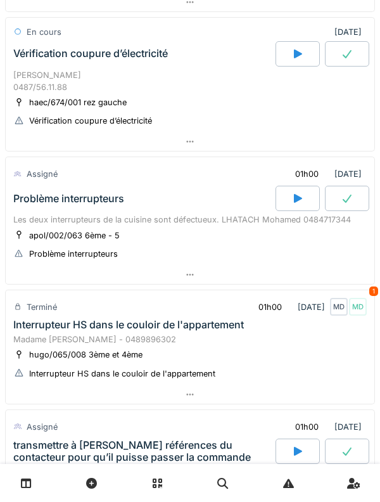
scroll to position [216, 0]
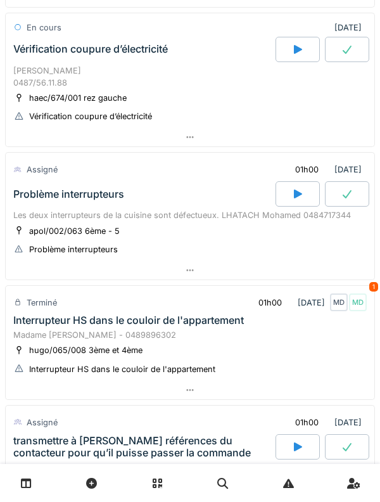
click at [288, 192] on div at bounding box center [298, 193] width 44 height 25
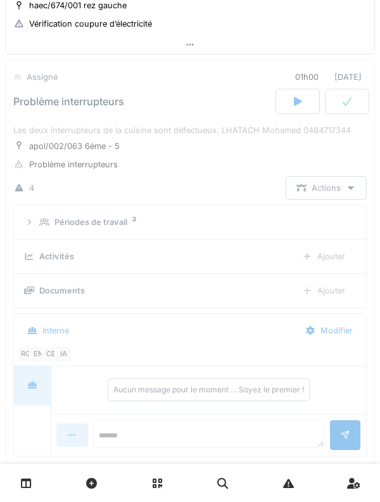
scroll to position [317, 0]
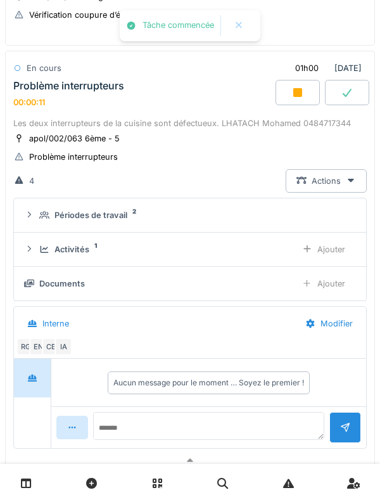
click at [46, 247] on icon at bounding box center [44, 249] width 10 height 8
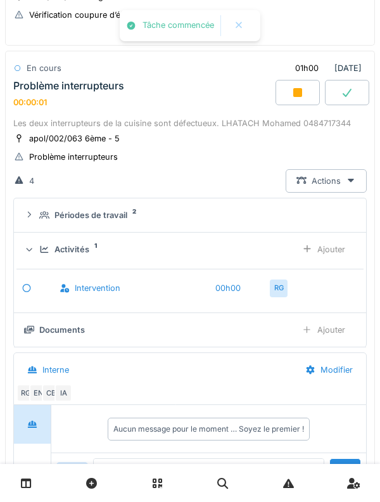
click at [339, 247] on div "Ajouter" at bounding box center [324, 249] width 65 height 23
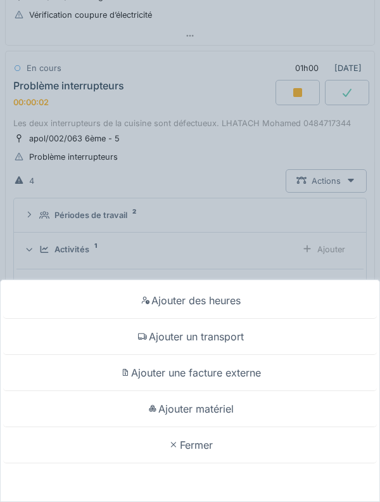
click at [148, 335] on div "Ajouter un transport" at bounding box center [190, 337] width 374 height 36
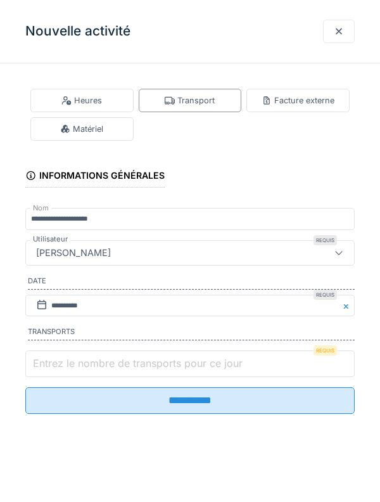
click at [60, 354] on input "Entrez le nombre de transports pour ce jour" at bounding box center [190, 364] width 330 height 27
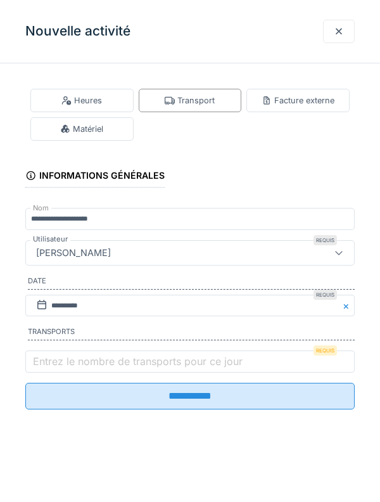
click at [59, 361] on label "Entrez le nombre de transports pour ce jour" at bounding box center [137, 361] width 215 height 15
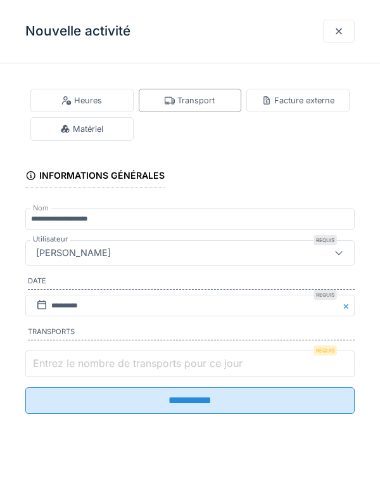
click at [59, 361] on input "Entrez le nombre de transports pour ce jour" at bounding box center [190, 364] width 330 height 27
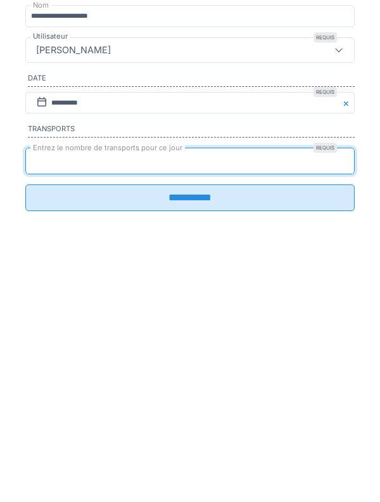
type input "*"
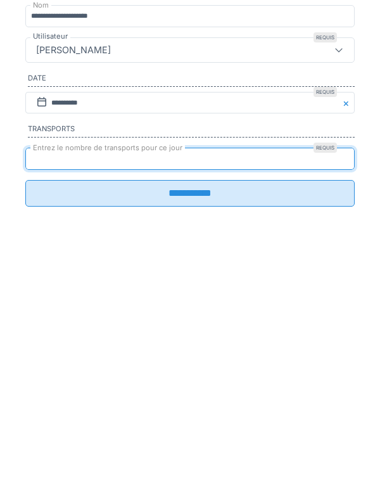
click at [304, 410] on input "**********" at bounding box center [190, 396] width 330 height 27
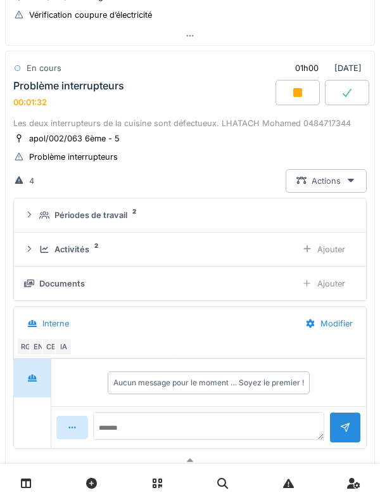
click at [44, 84] on div "Problème interrupteurs" at bounding box center [68, 86] width 111 height 12
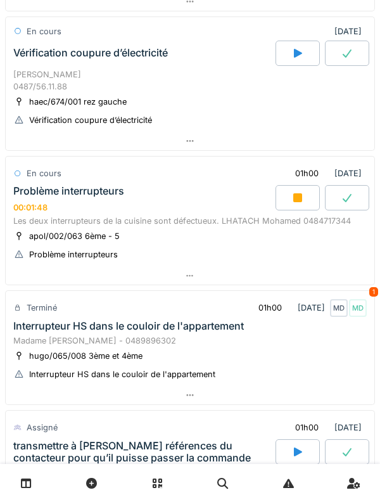
scroll to position [210, 0]
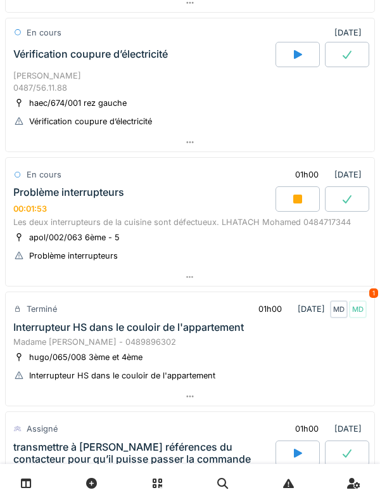
click at [8, 269] on div at bounding box center [190, 277] width 369 height 18
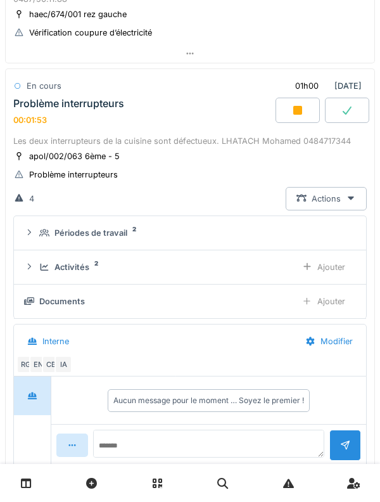
scroll to position [317, 0]
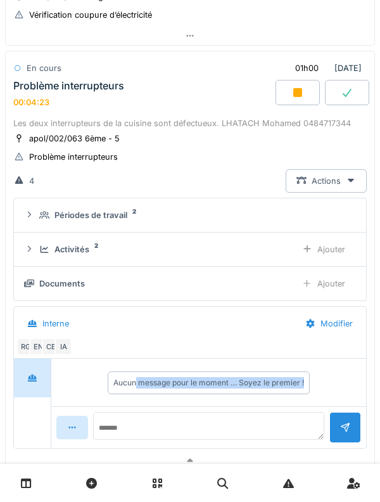
click at [41, 212] on icon at bounding box center [44, 215] width 10 height 8
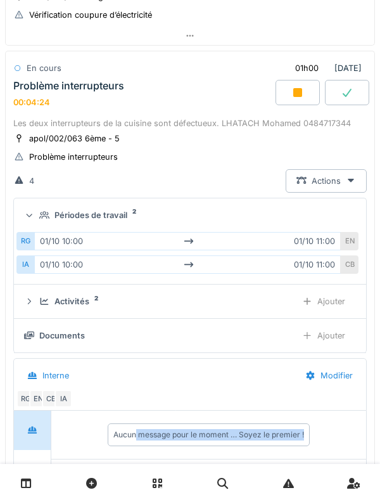
click at [41, 212] on icon at bounding box center [44, 215] width 10 height 8
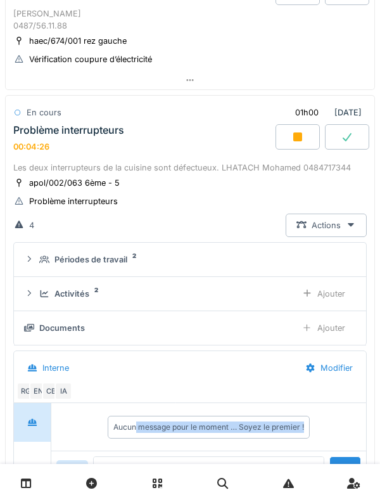
scroll to position [271, 0]
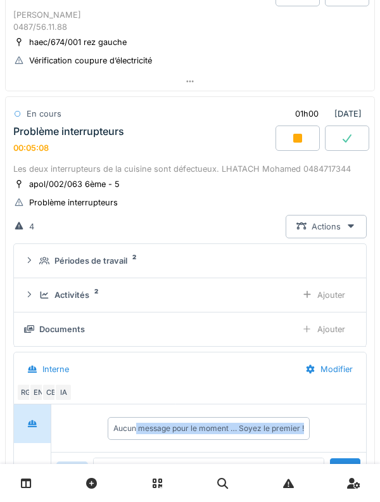
click at [146, 146] on div "Problème interrupteurs 00:05:08" at bounding box center [143, 139] width 265 height 27
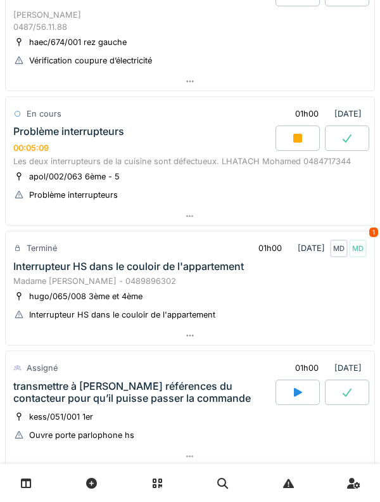
click at [127, 144] on div "Problème interrupteurs 00:05:09" at bounding box center [143, 139] width 265 height 27
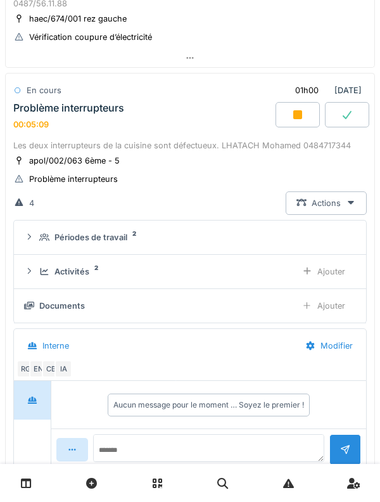
scroll to position [317, 0]
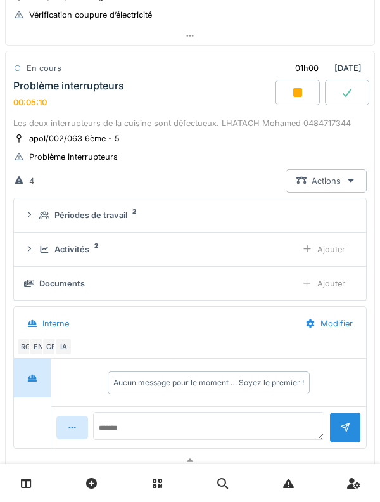
click at [105, 213] on div "Périodes de travail" at bounding box center [91, 215] width 73 height 12
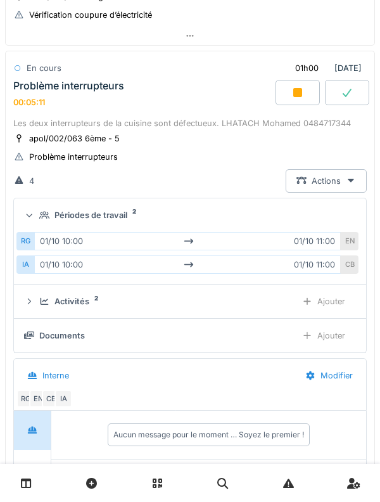
click at [105, 217] on div "Périodes de travail" at bounding box center [91, 215] width 73 height 12
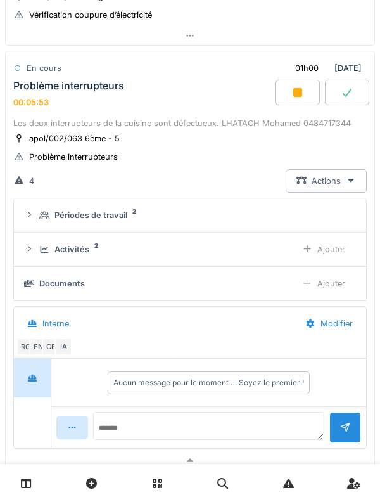
click at [42, 216] on icon at bounding box center [44, 215] width 10 height 8
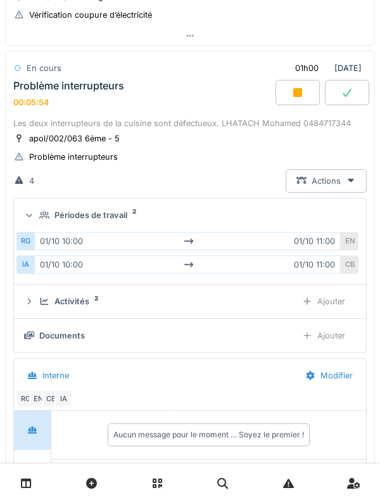
click at [38, 224] on summary "Périodes de travail 2" at bounding box center [190, 214] width 342 height 23
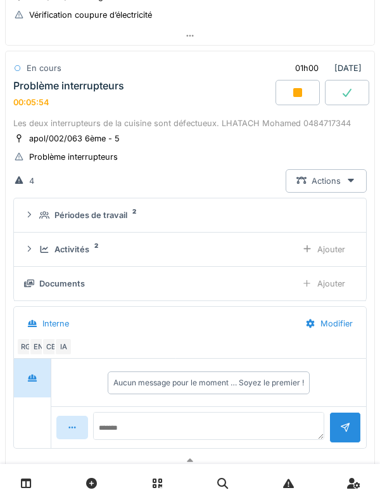
click at [43, 249] on icon at bounding box center [45, 249] width 8 height 7
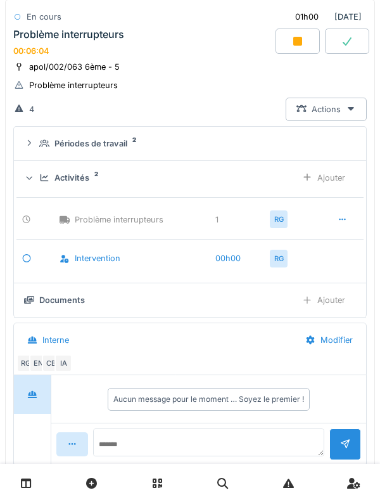
scroll to position [397, 0]
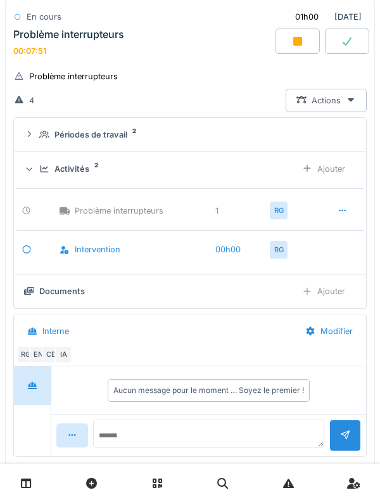
click at [38, 170] on div "Activités 2 Ajouter" at bounding box center [190, 168] width 332 height 23
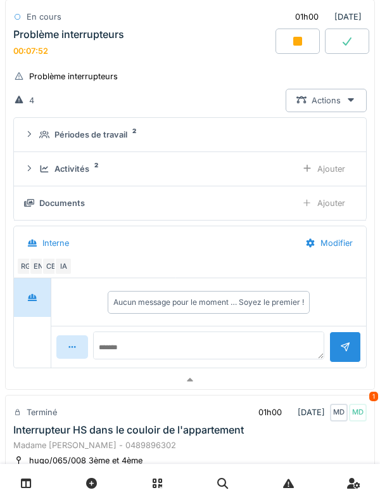
click at [46, 173] on div "Activités 2" at bounding box center [162, 169] width 247 height 12
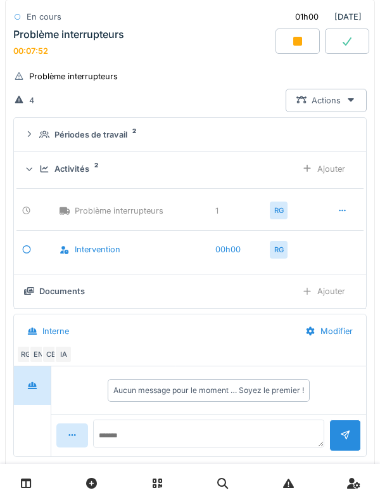
click at [39, 169] on icon at bounding box center [44, 169] width 10 height 8
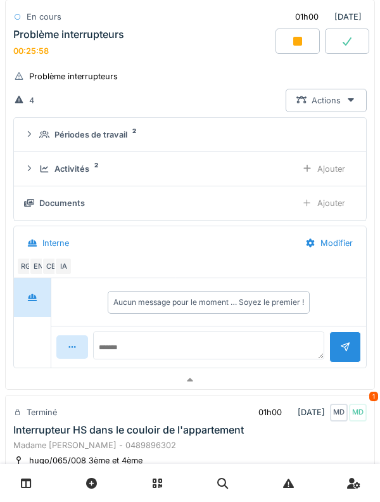
click at [71, 51] on div "Problème interrupteurs 00:25:58" at bounding box center [143, 42] width 265 height 27
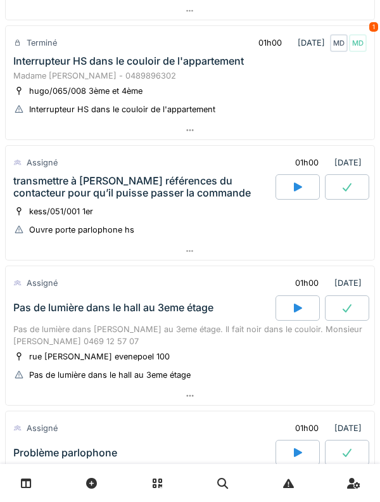
scroll to position [444, 0]
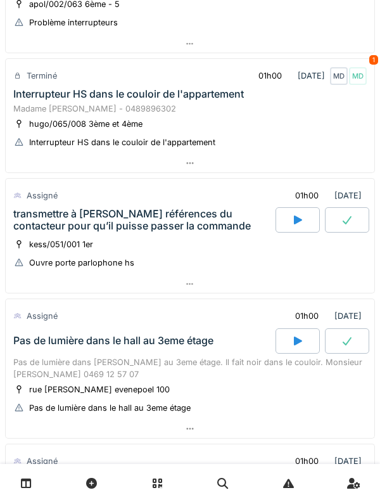
click at [37, 350] on div "Pas de lumière dans le hall au 3eme étage" at bounding box center [143, 340] width 265 height 25
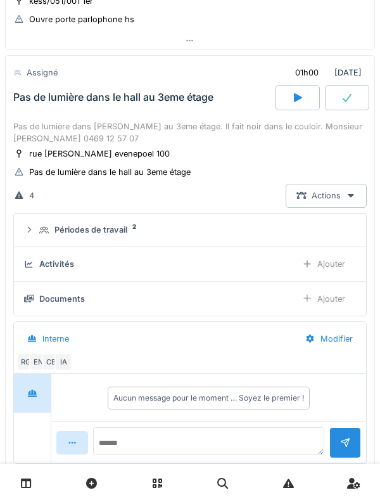
scroll to position [730, 0]
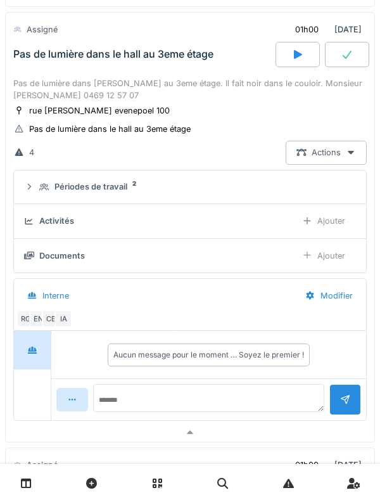
click at [42, 190] on icon at bounding box center [44, 187] width 10 height 8
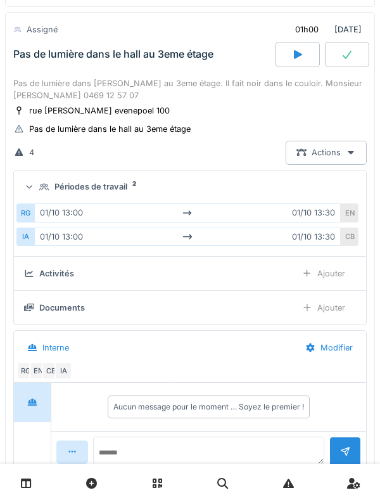
click at [45, 197] on summary "Périodes de travail 2" at bounding box center [190, 187] width 342 height 23
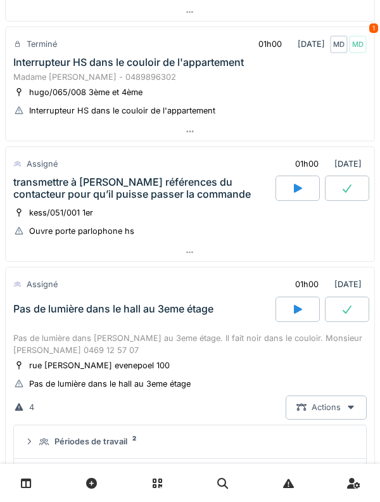
scroll to position [474, 0]
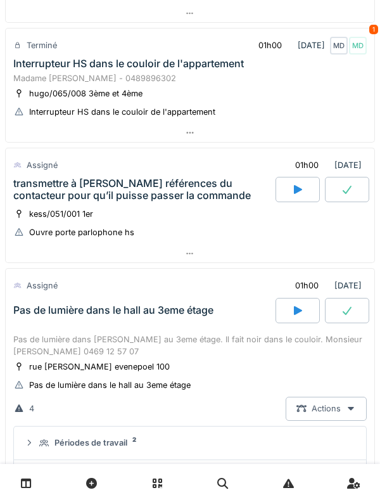
click at [49, 75] on div "Madame [PERSON_NAME] - 0489896302" at bounding box center [190, 78] width 354 height 12
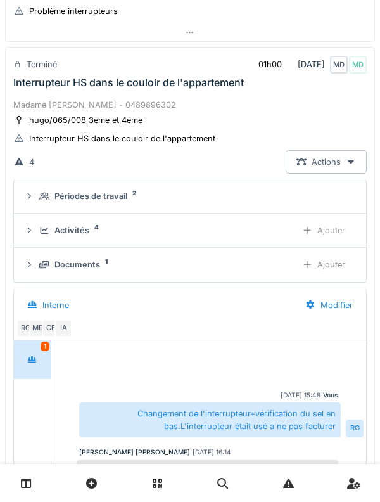
scroll to position [451, 0]
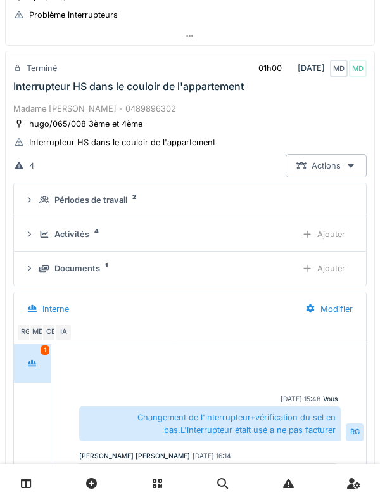
click at [38, 194] on div "Périodes de travail 2" at bounding box center [190, 200] width 332 height 12
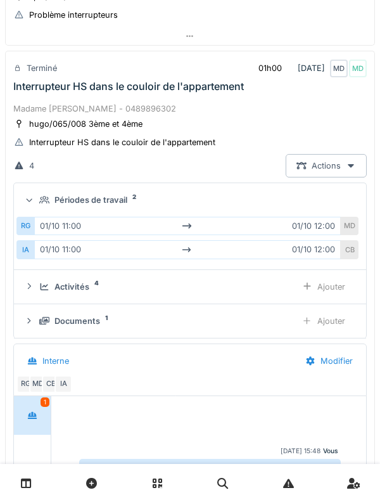
click at [42, 202] on icon at bounding box center [44, 201] width 10 height 8
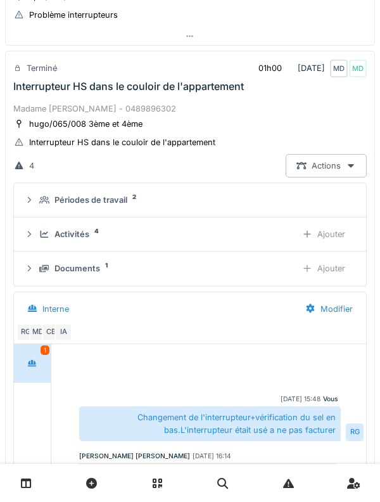
click at [37, 196] on div "Périodes de travail 2" at bounding box center [190, 200] width 332 height 12
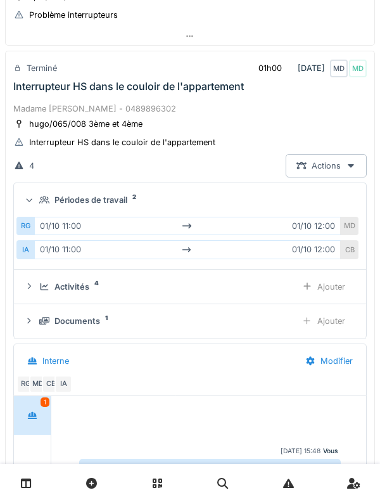
click at [29, 199] on icon at bounding box center [29, 200] width 8 height 10
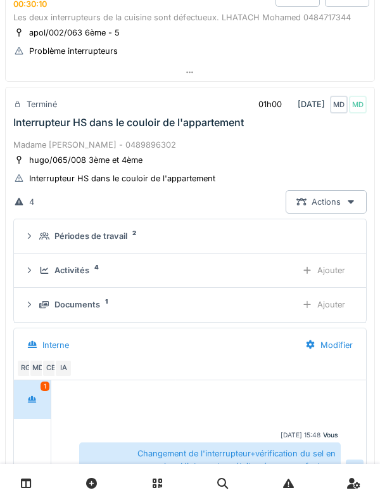
click at [43, 145] on div "Madame [PERSON_NAME] - 0489896302" at bounding box center [190, 145] width 354 height 12
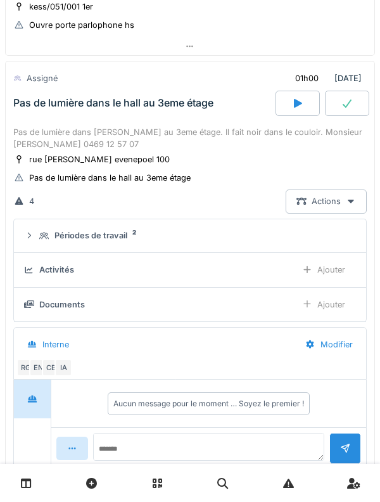
scroll to position [685, 0]
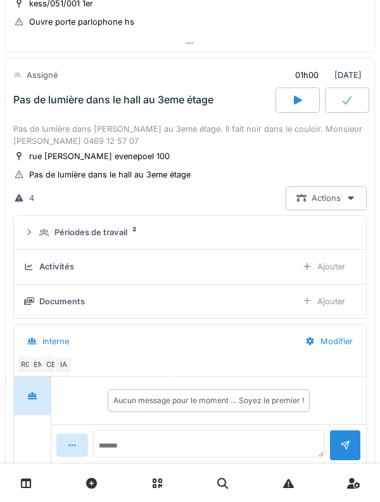
click at [150, 109] on div "Pas de lumière dans le hall au 3eme étage" at bounding box center [143, 99] width 265 height 25
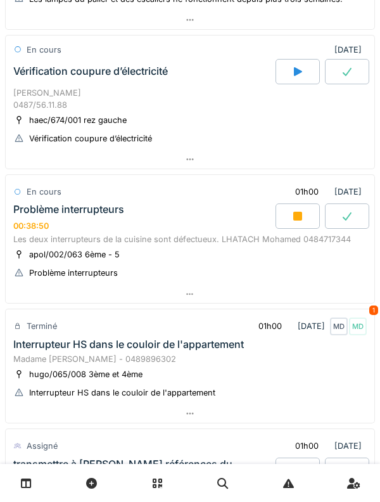
scroll to position [181, 0]
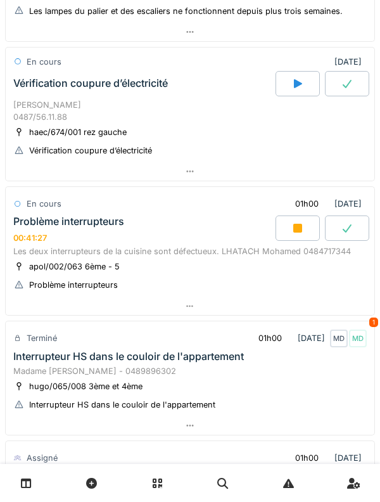
click at [42, 242] on div "00:41:27" at bounding box center [30, 238] width 34 height 10
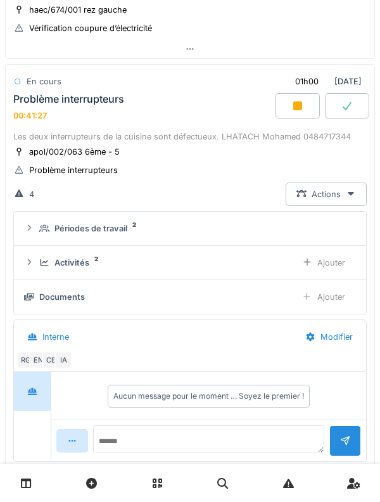
scroll to position [317, 0]
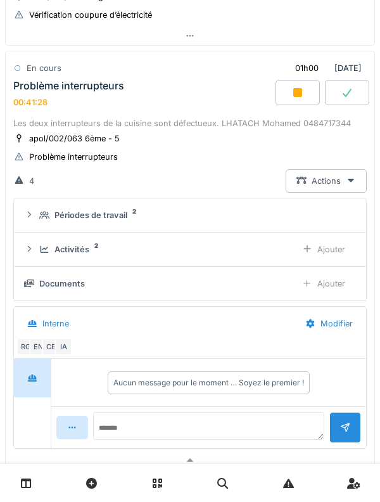
click at [59, 242] on div "Activités 2 Ajouter" at bounding box center [190, 249] width 332 height 23
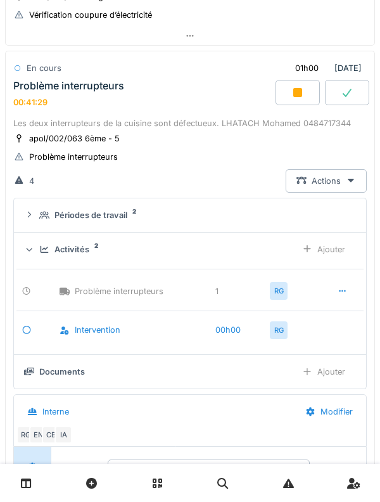
click at [61, 245] on div "Activités" at bounding box center [72, 249] width 35 height 12
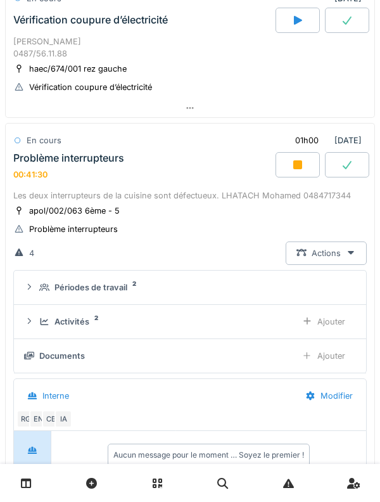
click at [42, 162] on div "Problème interrupteurs" at bounding box center [68, 158] width 111 height 12
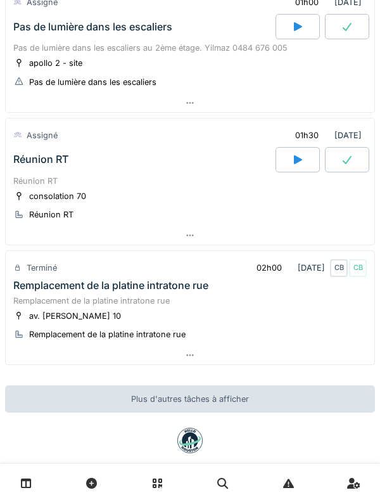
scroll to position [1080, 0]
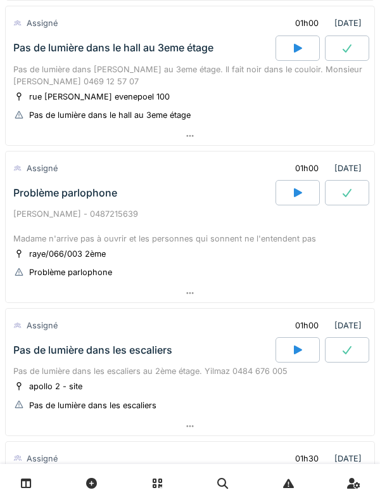
click at [43, 203] on div "Problème parlophone" at bounding box center [143, 192] width 265 height 25
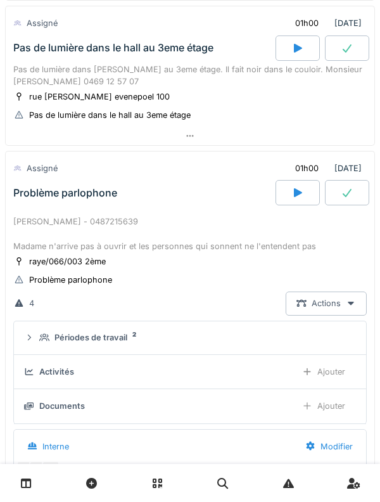
scroll to position [837, 0]
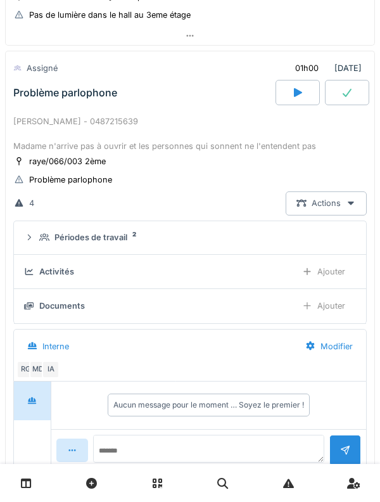
click at [46, 230] on summary "Périodes de travail 2" at bounding box center [190, 237] width 342 height 23
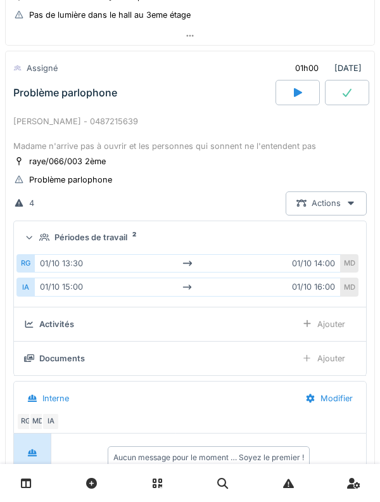
click at [46, 234] on icon at bounding box center [44, 237] width 10 height 8
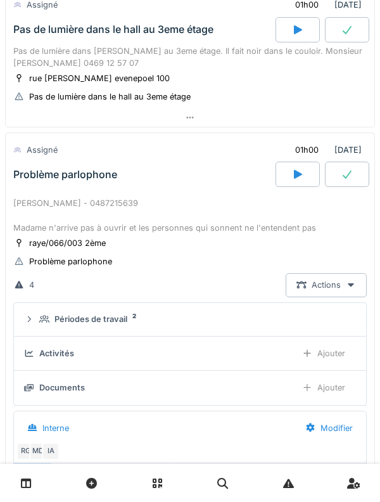
click at [41, 186] on div "Problème parlophone" at bounding box center [143, 174] width 265 height 25
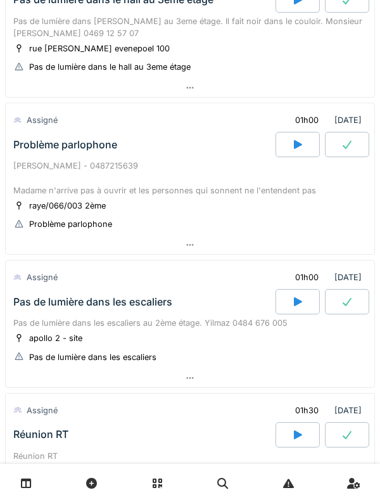
scroll to position [797, 0]
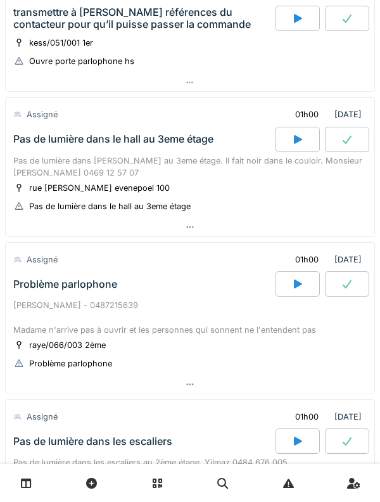
click at [35, 302] on div "[PERSON_NAME] - 0487215639 Madame n'arrive pas à ouvrir et les personnes qui so…" at bounding box center [190, 317] width 354 height 37
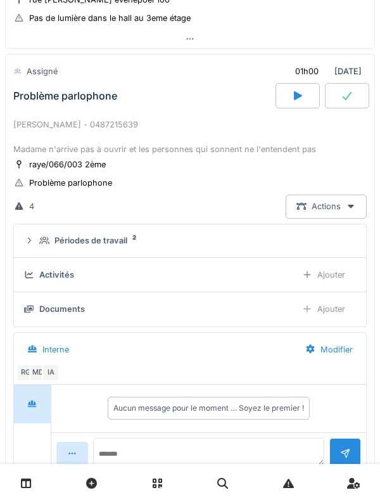
scroll to position [837, 0]
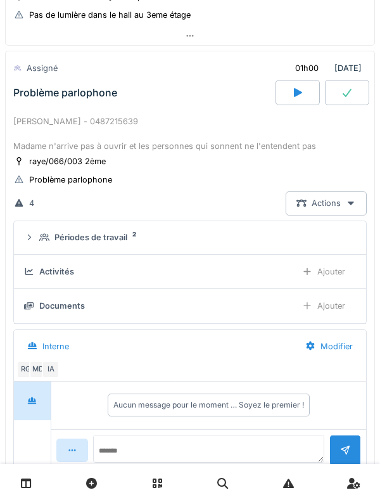
click at [44, 233] on div "Périodes de travail 2" at bounding box center [195, 237] width 312 height 12
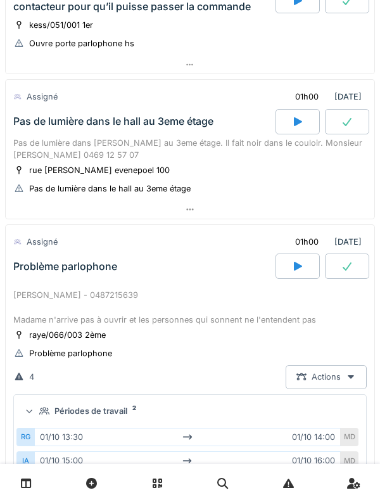
scroll to position [655, 0]
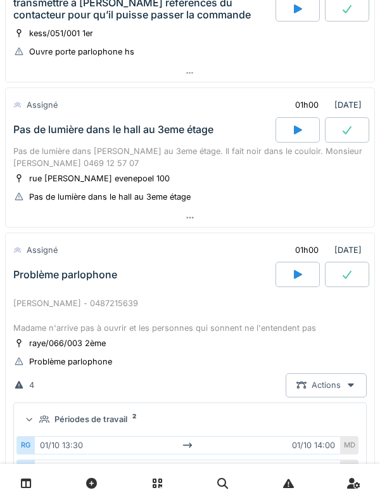
click at [42, 299] on div "[PERSON_NAME] - 0487215639 Madame n'arrive pas à ouvrir et les personnes qui so…" at bounding box center [190, 315] width 354 height 37
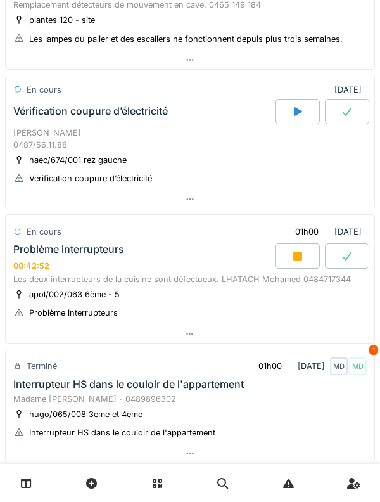
scroll to position [171, 0]
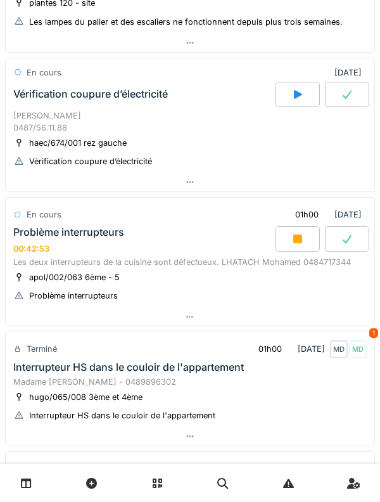
click at [43, 355] on div "Terminé" at bounding box center [42, 349] width 30 height 12
click at [49, 368] on div "Interrupteur HS dans le couloir de l'appartement" at bounding box center [128, 367] width 231 height 12
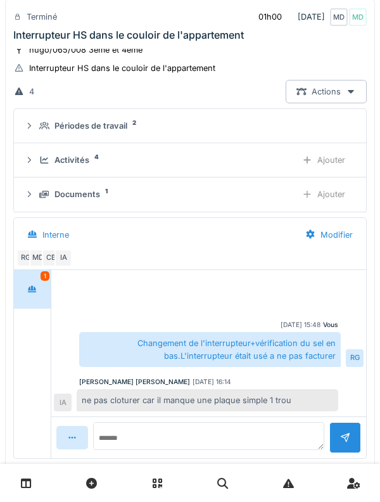
scroll to position [527, 0]
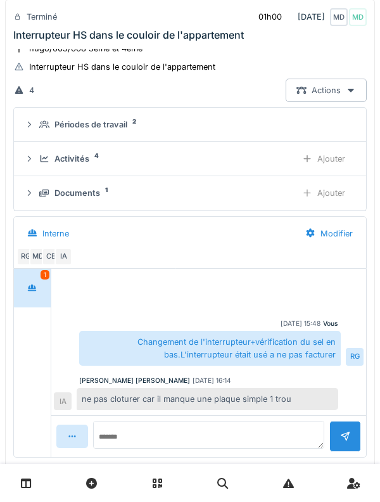
click at [36, 287] on icon at bounding box center [32, 287] width 9 height 7
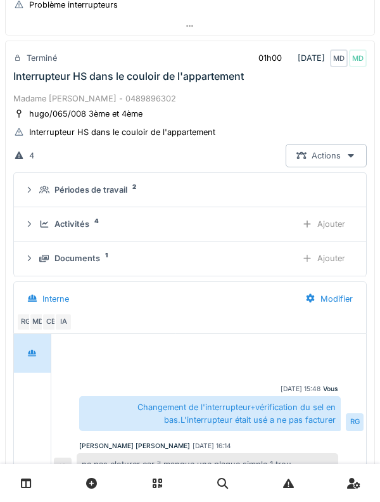
scroll to position [448, 0]
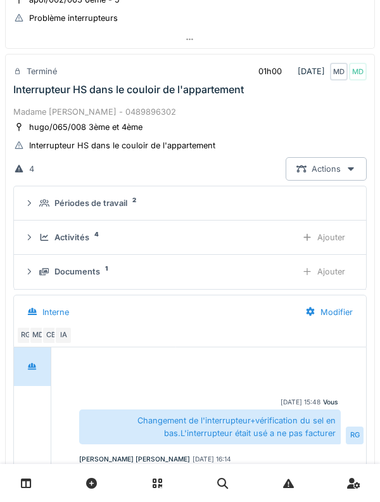
click at [60, 244] on div "Activités 4 Ajouter" at bounding box center [190, 237] width 332 height 23
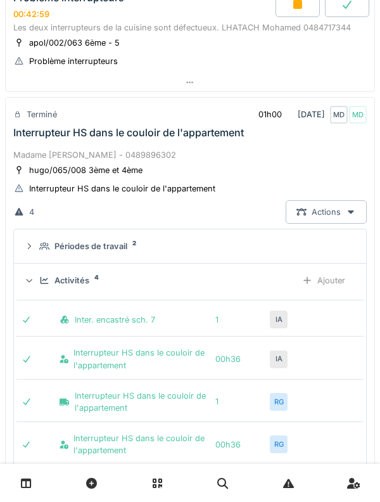
scroll to position [404, 0]
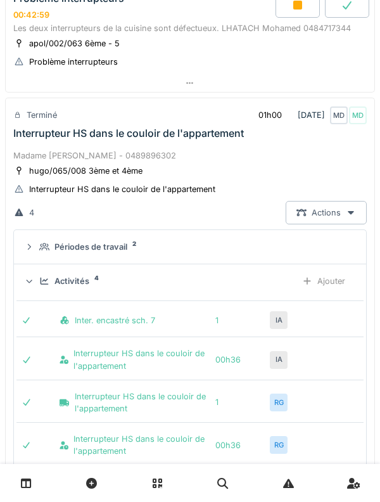
click at [39, 271] on div "Activités 4 Ajouter" at bounding box center [190, 280] width 332 height 23
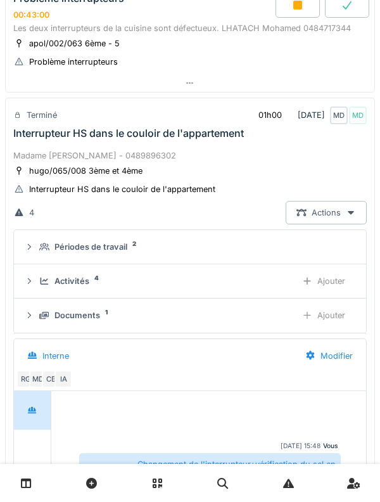
click at [41, 312] on icon at bounding box center [44, 316] width 10 height 8
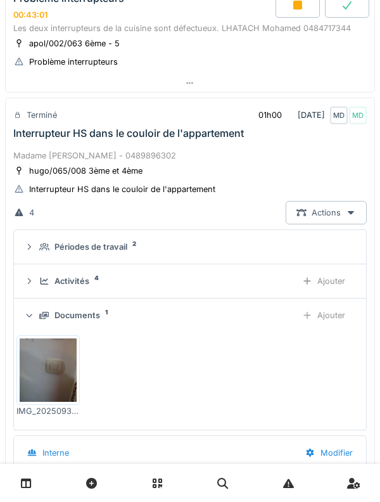
click at [36, 314] on div "Documents 1 Ajouter" at bounding box center [190, 315] width 332 height 23
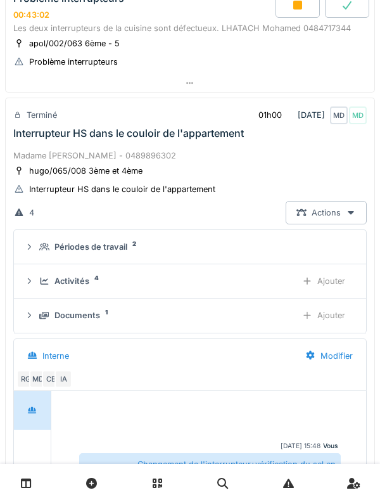
click at [40, 283] on icon at bounding box center [44, 281] width 10 height 8
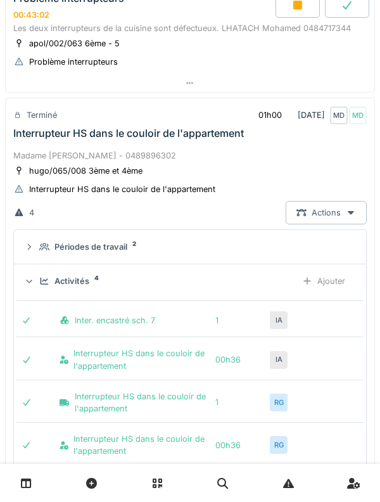
click at [36, 282] on div "Activités 4 Ajouter" at bounding box center [190, 280] width 332 height 23
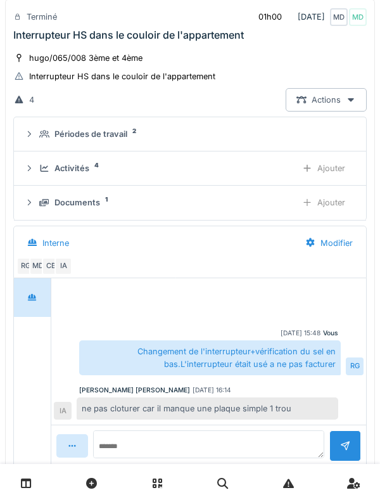
scroll to position [483, 0]
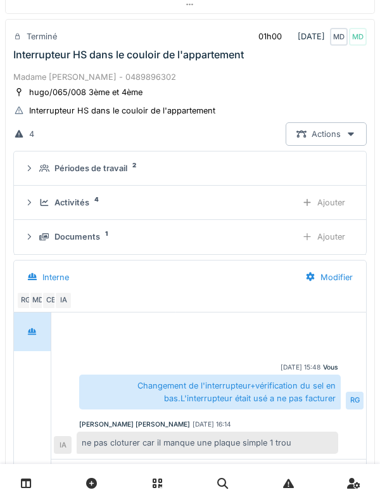
click at [42, 222] on details "Documents 1 Ajouter" at bounding box center [190, 237] width 352 height 34
click at [46, 207] on div "Activités 4" at bounding box center [162, 203] width 247 height 12
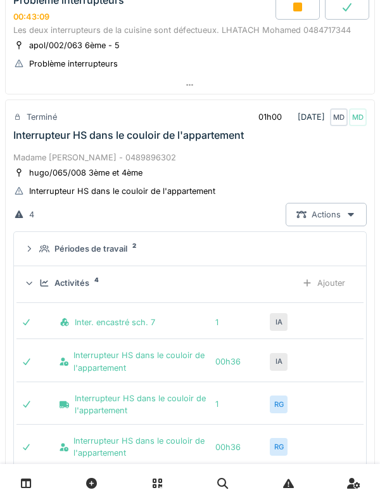
scroll to position [401, 0]
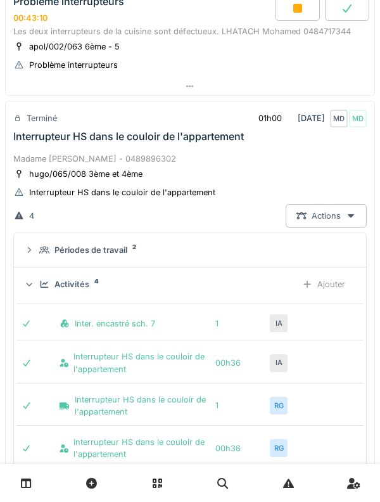
click at [43, 283] on icon at bounding box center [44, 284] width 10 height 8
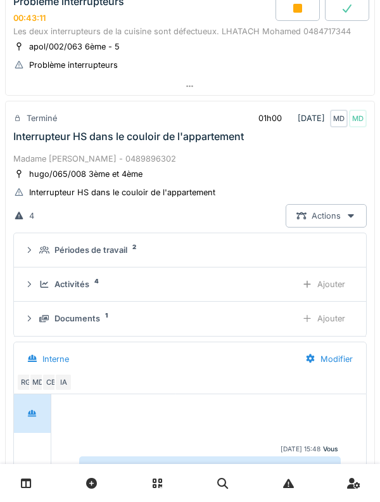
click at [311, 281] on icon at bounding box center [307, 284] width 10 height 8
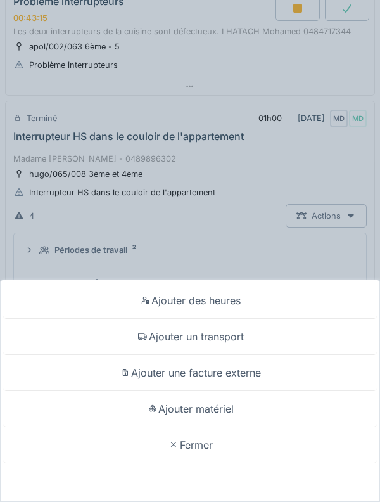
click at [176, 410] on div "Ajouter matériel" at bounding box center [190, 409] width 374 height 36
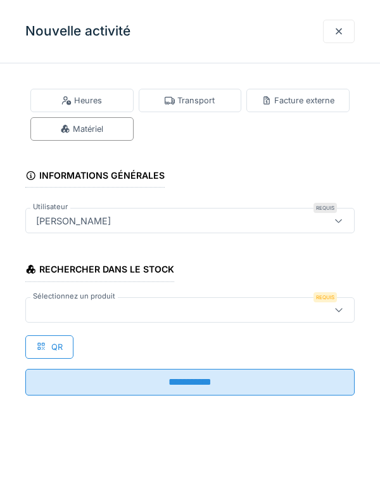
click at [87, 303] on div at bounding box center [169, 310] width 276 height 14
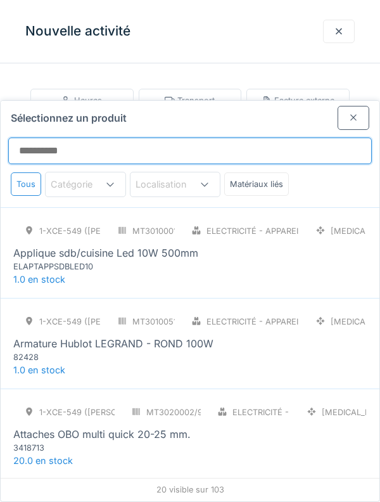
click at [46, 138] on input "Sélectionnez un produit" at bounding box center [190, 151] width 364 height 27
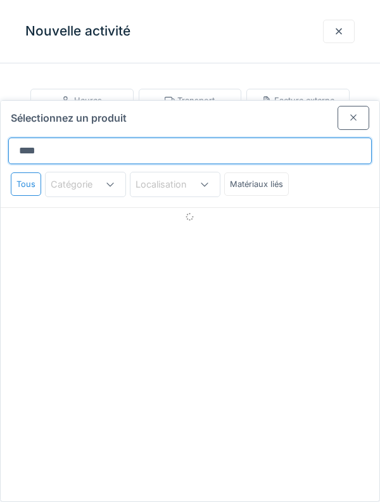
type input "*****"
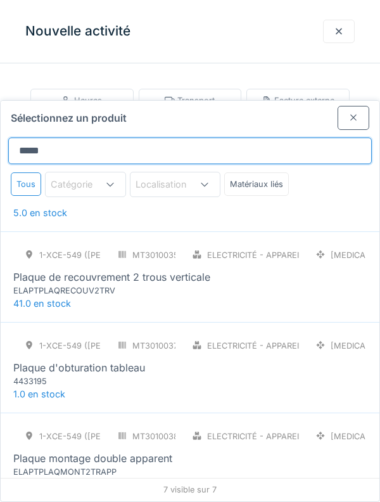
scroll to position [314, 0]
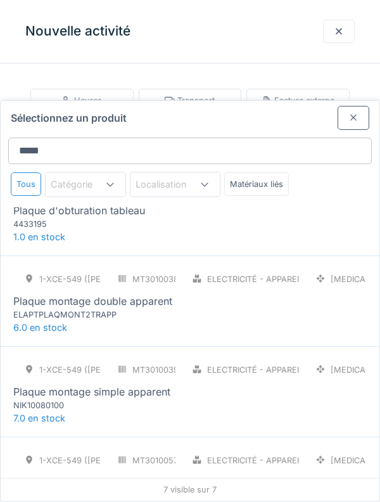
click at [353, 106] on div at bounding box center [354, 117] width 32 height 23
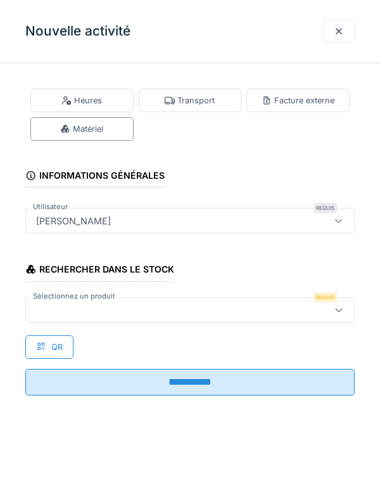
click at [333, 38] on div at bounding box center [339, 31] width 32 height 23
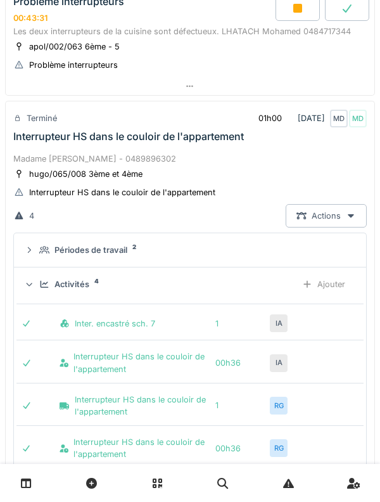
click at [32, 287] on icon at bounding box center [29, 285] width 8 height 10
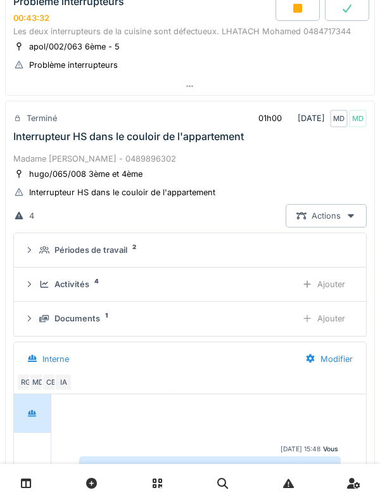
click at [34, 326] on div "Documents 1 Ajouter" at bounding box center [190, 318] width 332 height 23
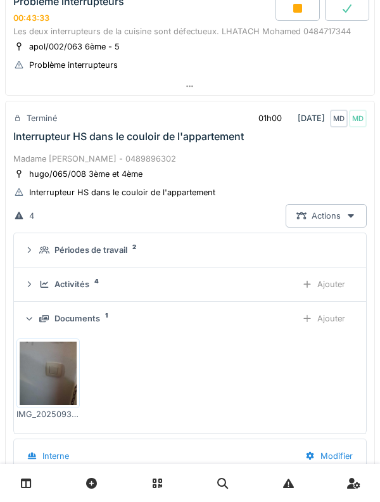
click at [33, 321] on icon at bounding box center [29, 319] width 8 height 10
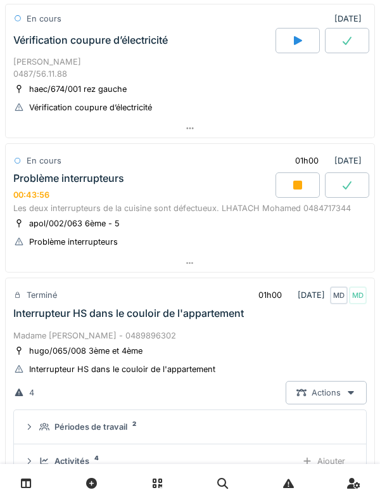
scroll to position [221, 0]
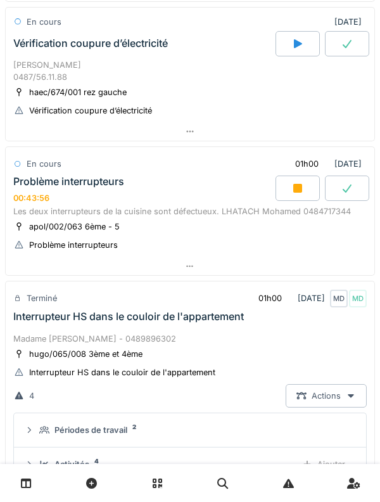
click at [41, 333] on div "Madame [PERSON_NAME] - 0489896302" at bounding box center [190, 339] width 354 height 12
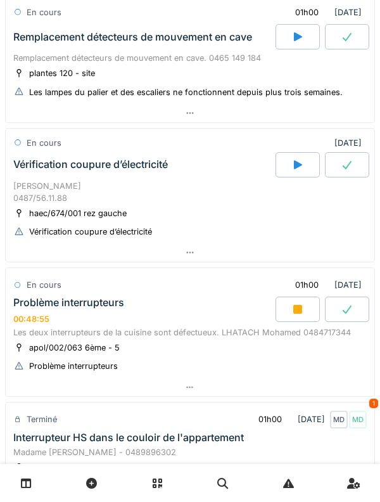
scroll to position [0, 0]
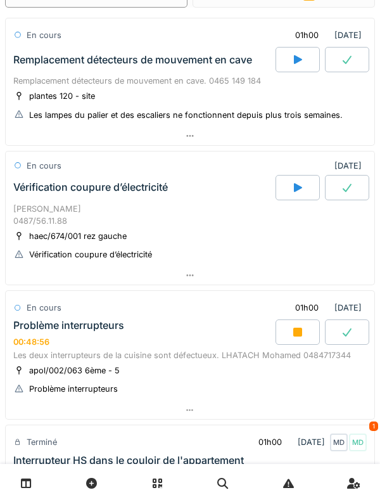
click at [46, 335] on div "Problème interrupteurs 00:48:56" at bounding box center [143, 333] width 265 height 27
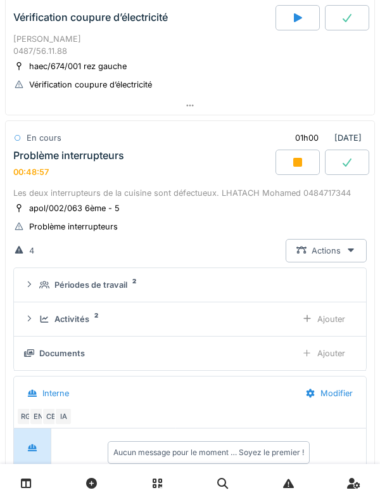
scroll to position [317, 0]
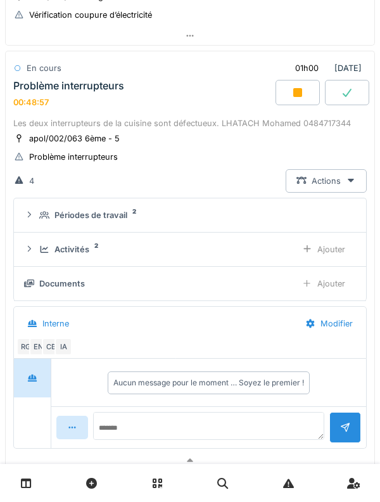
click at [49, 248] on div "Activités 2" at bounding box center [162, 249] width 247 height 12
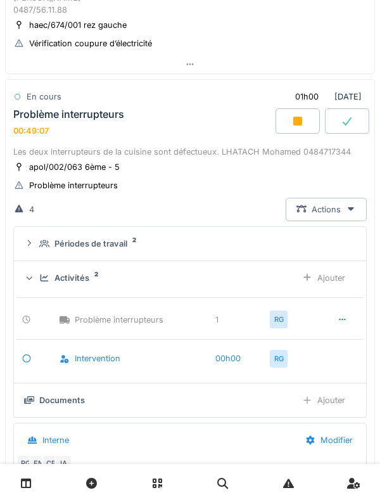
scroll to position [287, 0]
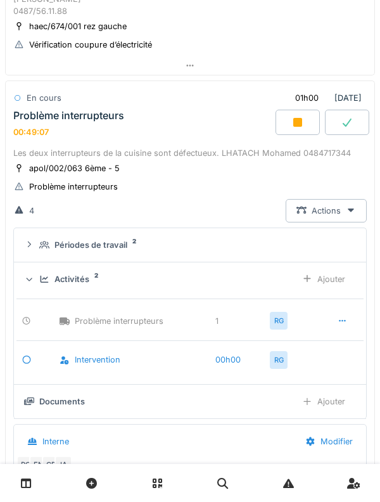
click at [37, 280] on div "Activités 2 Ajouter" at bounding box center [190, 279] width 332 height 23
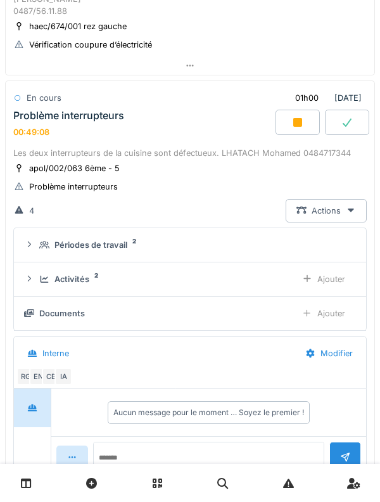
click at [39, 274] on div "Activités 2" at bounding box center [162, 279] width 247 height 12
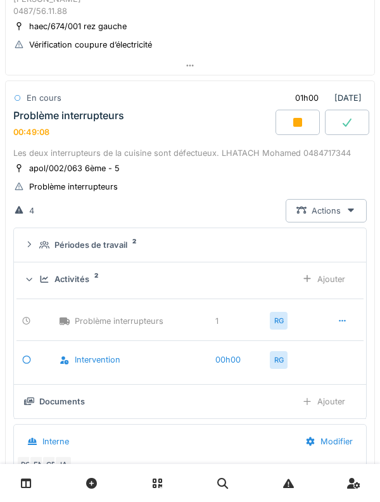
click at [39, 277] on icon at bounding box center [44, 279] width 10 height 8
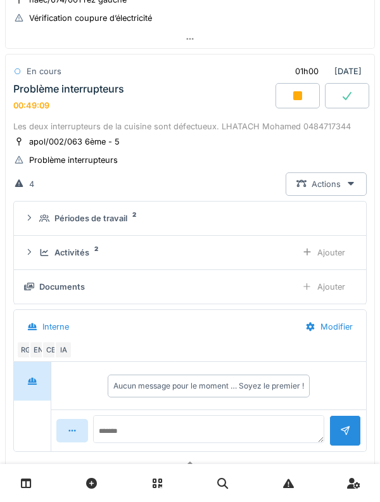
scroll to position [319, 0]
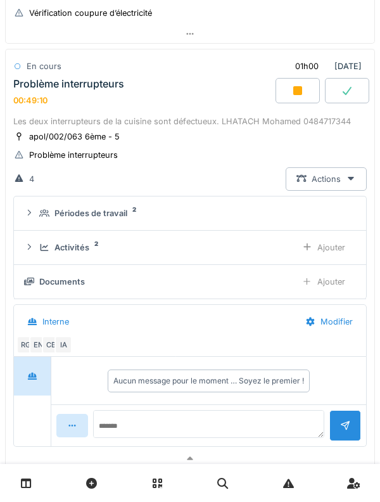
click at [32, 244] on icon at bounding box center [29, 247] width 10 height 8
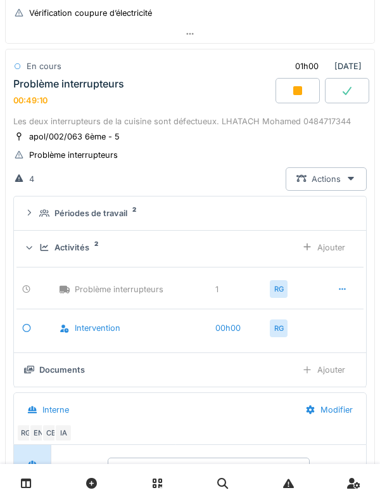
click at [29, 249] on icon at bounding box center [29, 247] width 8 height 10
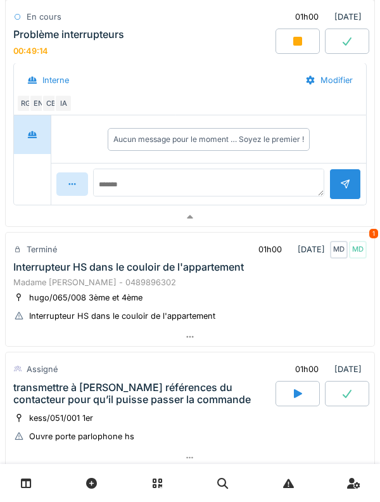
click at [40, 267] on div "Interrupteur HS dans le couloir de l'appartement" at bounding box center [128, 267] width 231 height 12
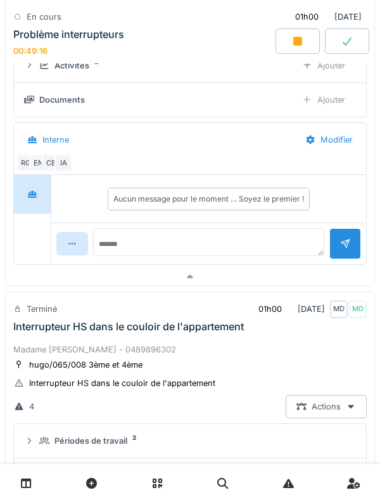
click at [42, 346] on div "Madame [PERSON_NAME] - 0489896302" at bounding box center [190, 350] width 354 height 12
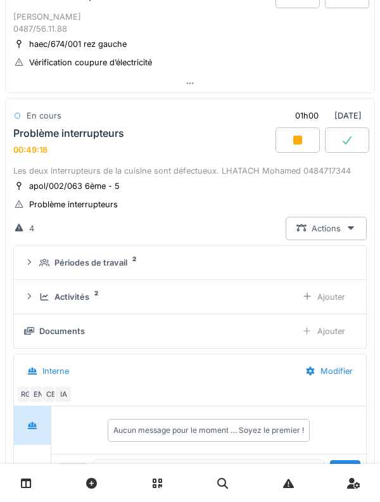
scroll to position [257, 0]
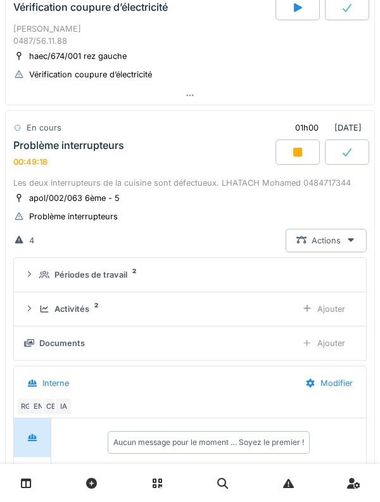
click at [50, 307] on div "Activités 2" at bounding box center [162, 309] width 247 height 12
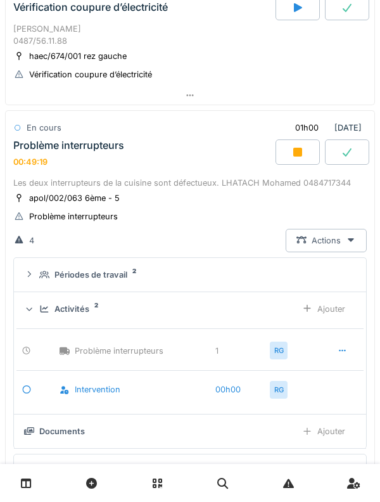
click at [46, 303] on div "Activités 2" at bounding box center [162, 309] width 247 height 12
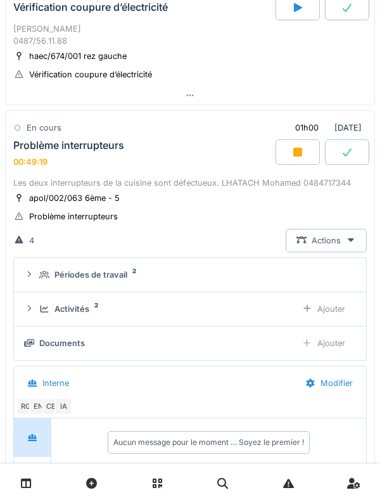
click at [44, 269] on div "Périodes de travail 2" at bounding box center [195, 275] width 312 height 12
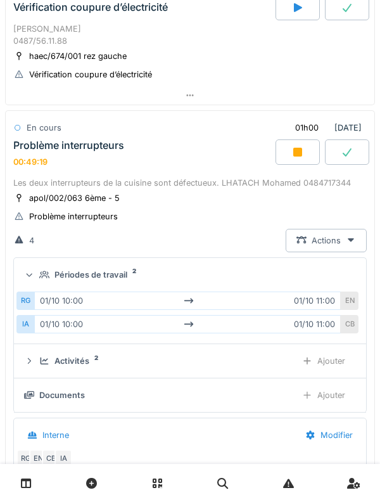
click at [42, 268] on summary "Périodes de travail 2" at bounding box center [190, 274] width 342 height 23
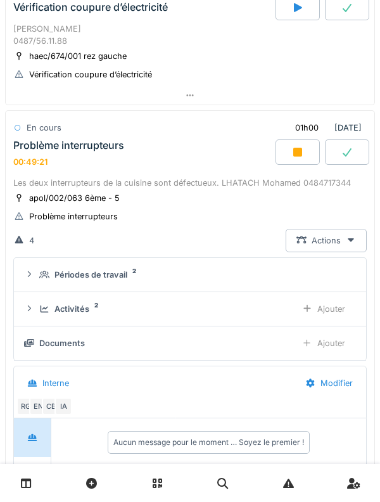
click at [208, 300] on div "Activités 2 Ajouter" at bounding box center [190, 308] width 332 height 23
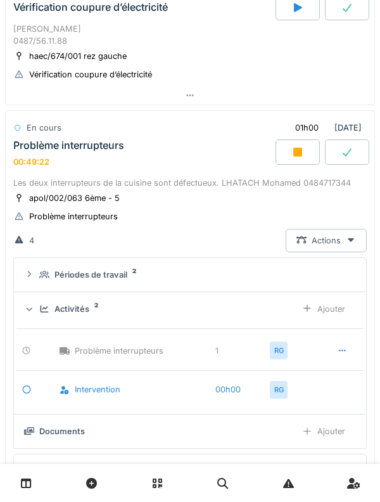
click at [43, 307] on icon at bounding box center [45, 309] width 8 height 7
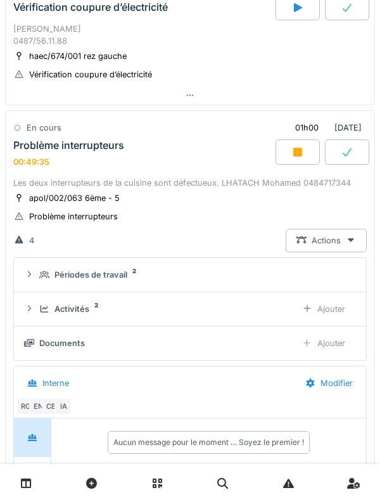
click at [105, 285] on summary "Périodes de travail 2" at bounding box center [190, 274] width 342 height 23
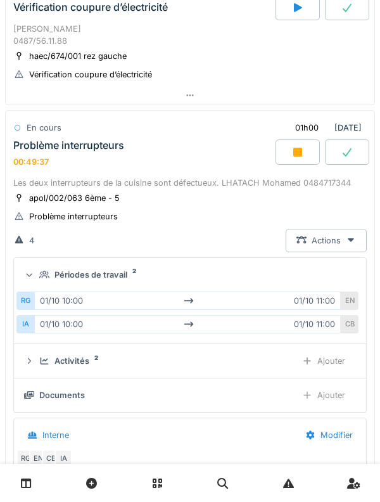
click at [46, 195] on div "apol/002/063 6ème - 5" at bounding box center [74, 198] width 91 height 12
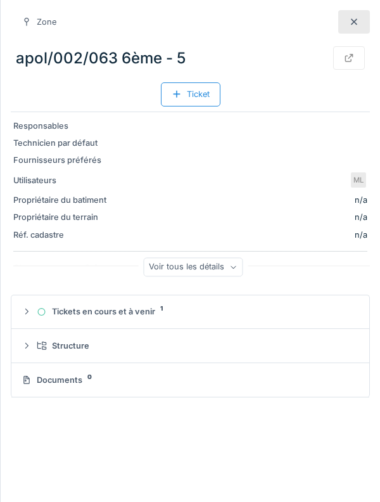
click at [361, 20] on div at bounding box center [355, 21] width 32 height 23
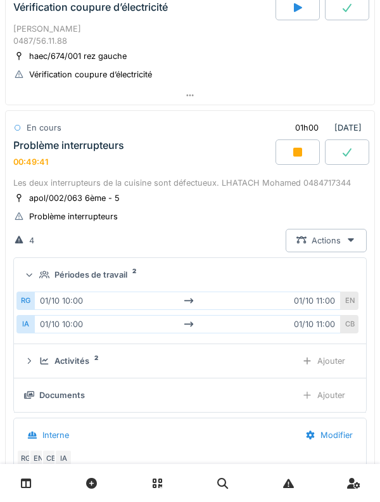
click at [102, 179] on div "Les deux interrupteurs de la cuisine sont défectueux. LHATACH Mohamed 0484717344" at bounding box center [190, 183] width 354 height 12
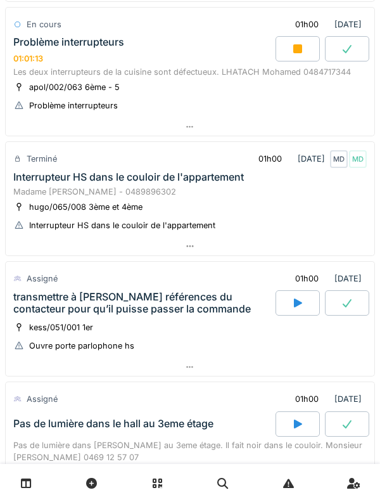
scroll to position [320, 0]
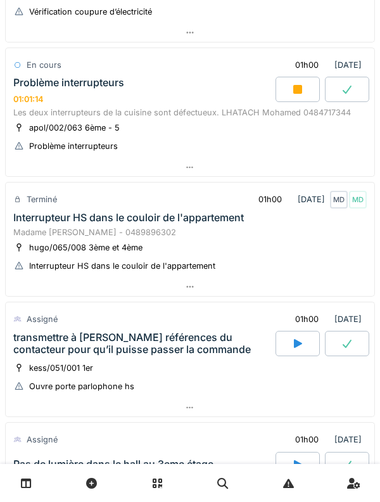
click at [285, 92] on div at bounding box center [298, 89] width 44 height 25
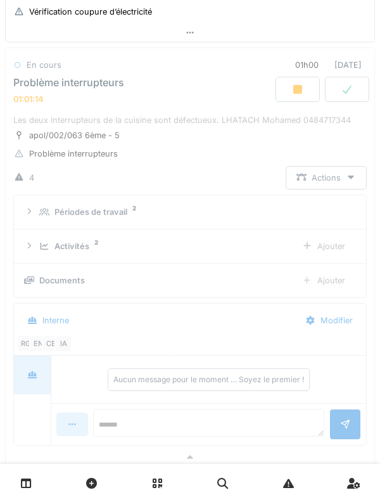
scroll to position [317, 0]
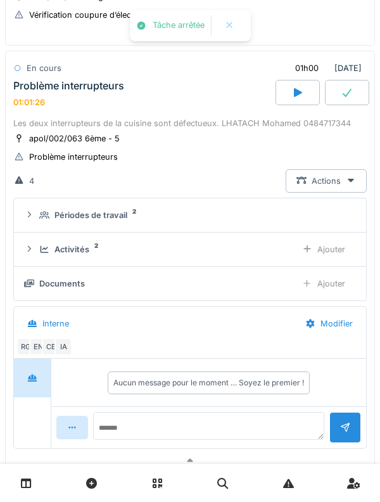
click at [41, 242] on div "Activités 2 Ajouter" at bounding box center [190, 249] width 332 height 23
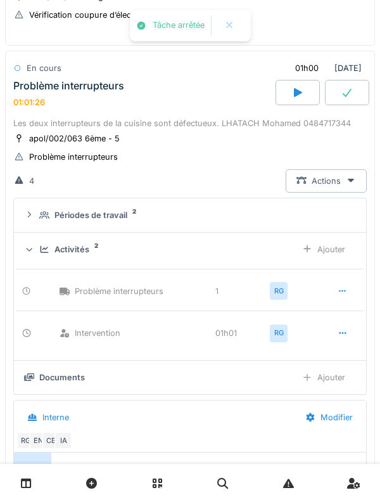
click at [43, 248] on icon at bounding box center [44, 249] width 10 height 8
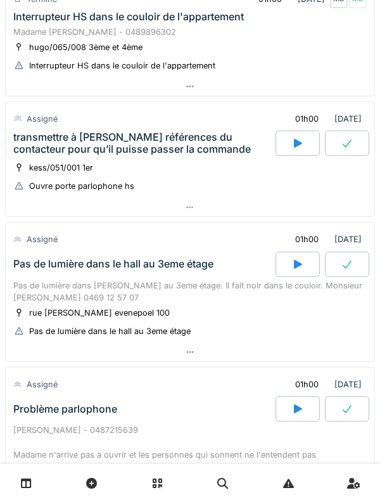
scroll to position [808, 0]
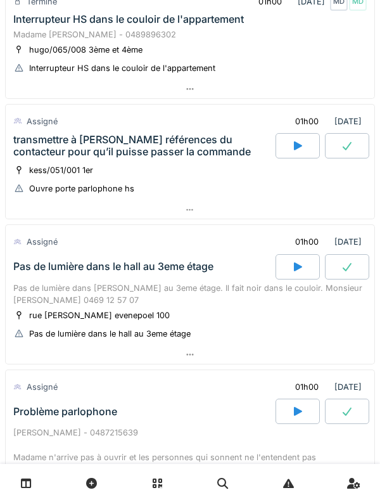
click at [293, 262] on icon at bounding box center [298, 267] width 13 height 10
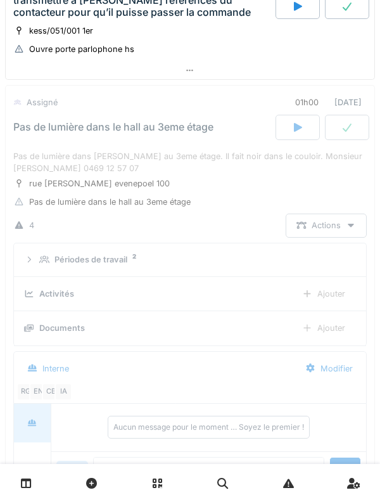
scroll to position [983, 0]
